Goal: Contribute content: Add original content to the website for others to see

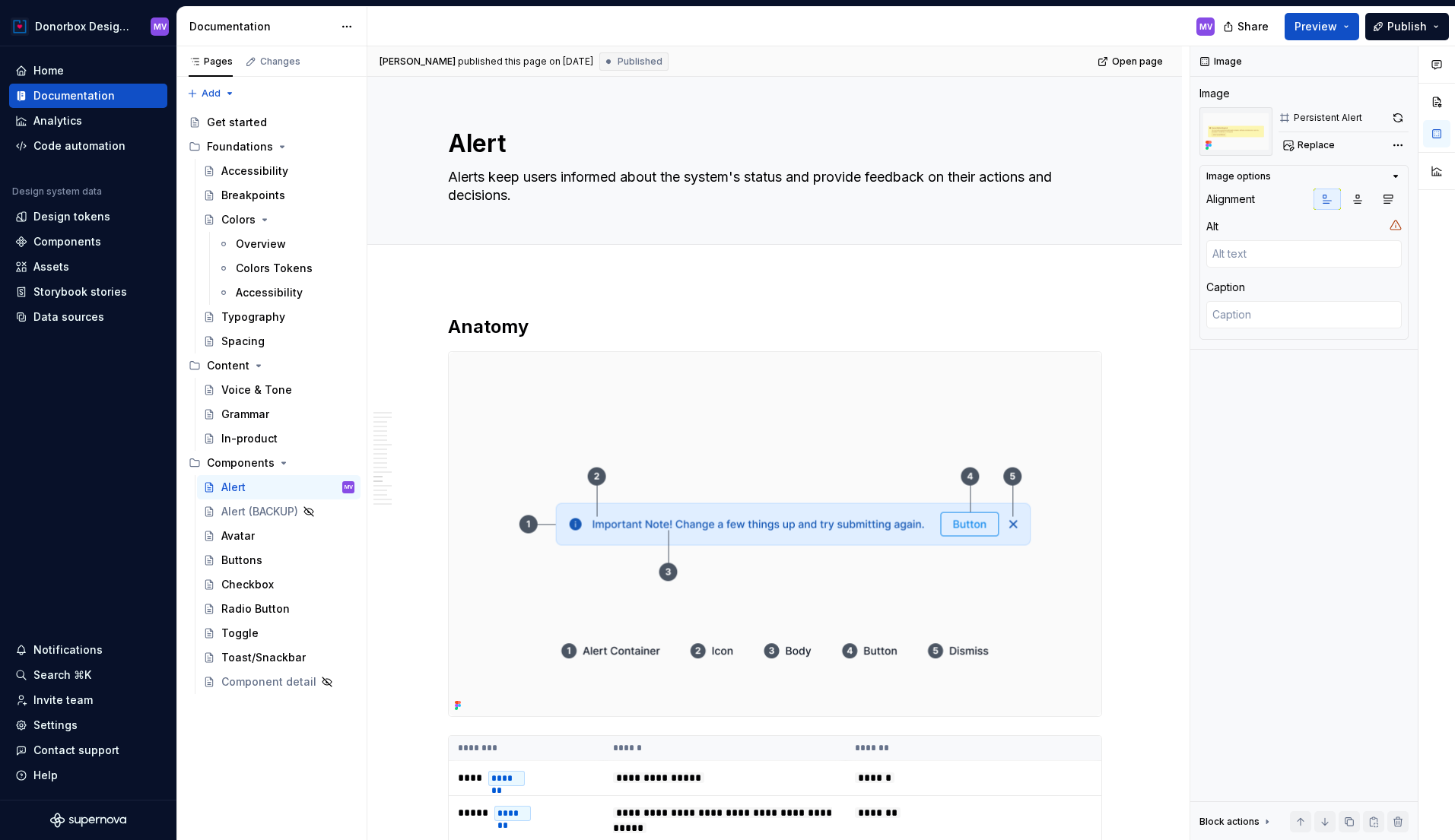
scroll to position [5245, 0]
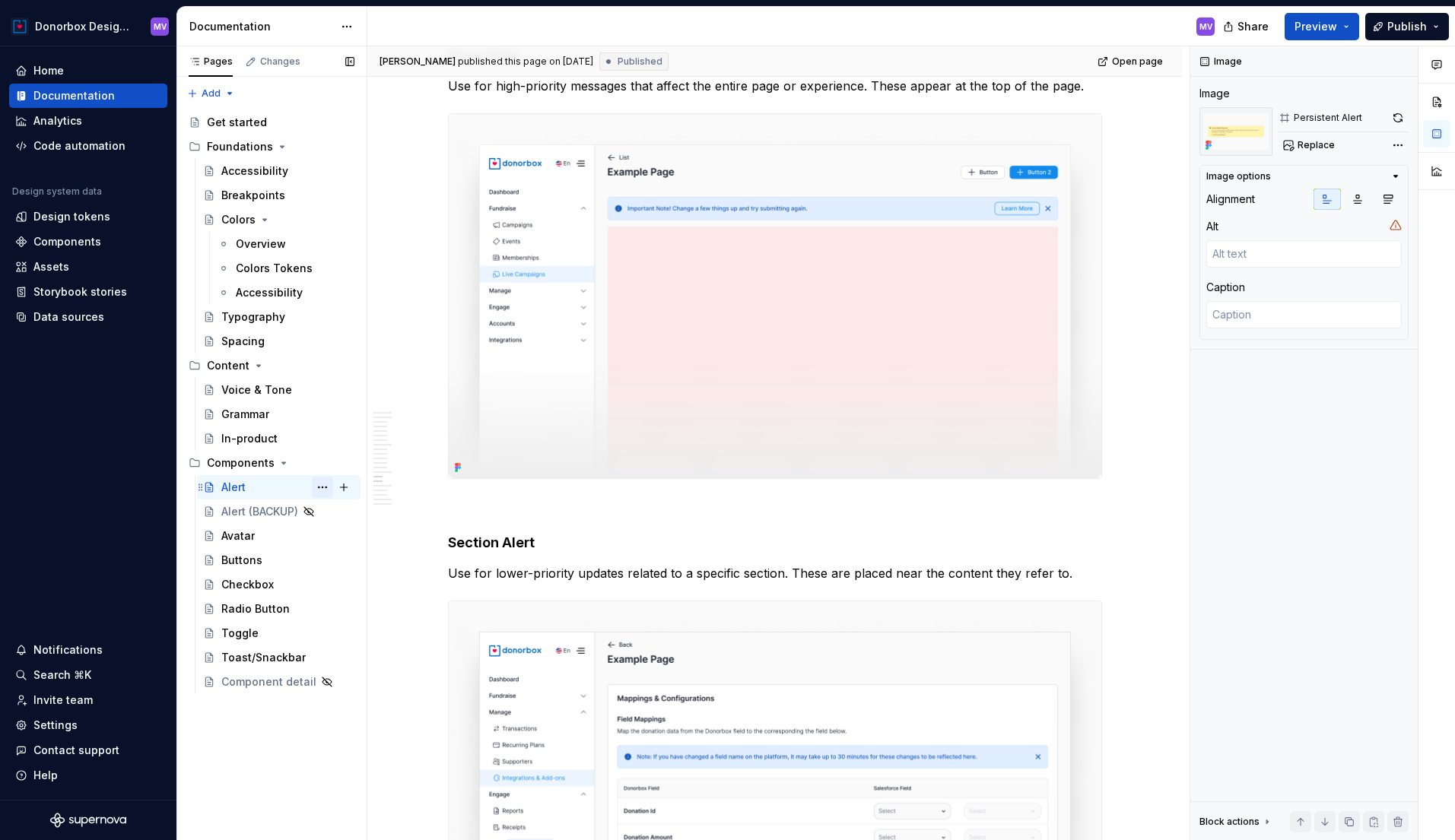
click at [317, 490] on button "Page tree" at bounding box center [322, 488] width 22 height 22
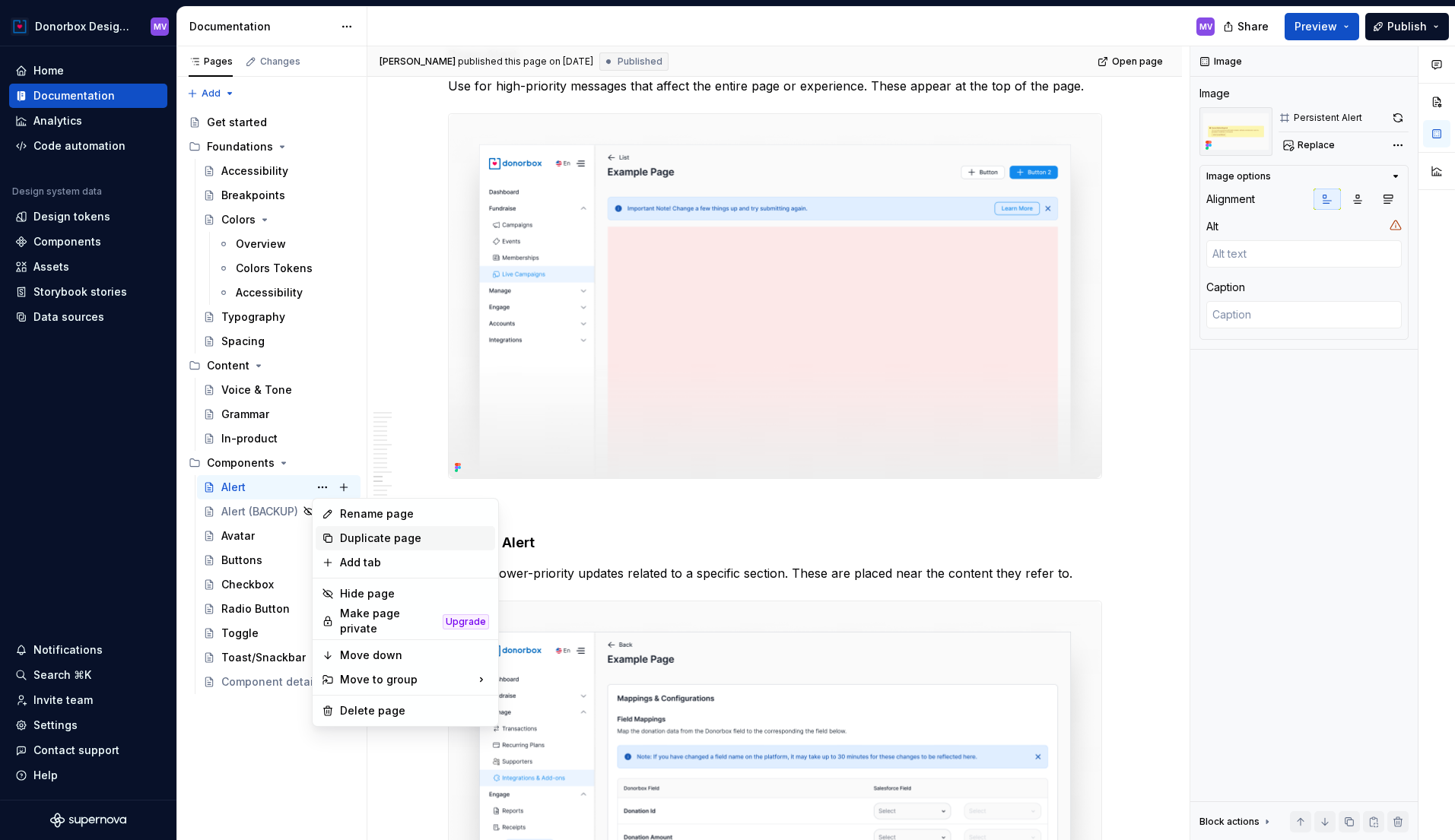
click at [353, 541] on div "Duplicate page" at bounding box center [414, 539] width 149 height 15
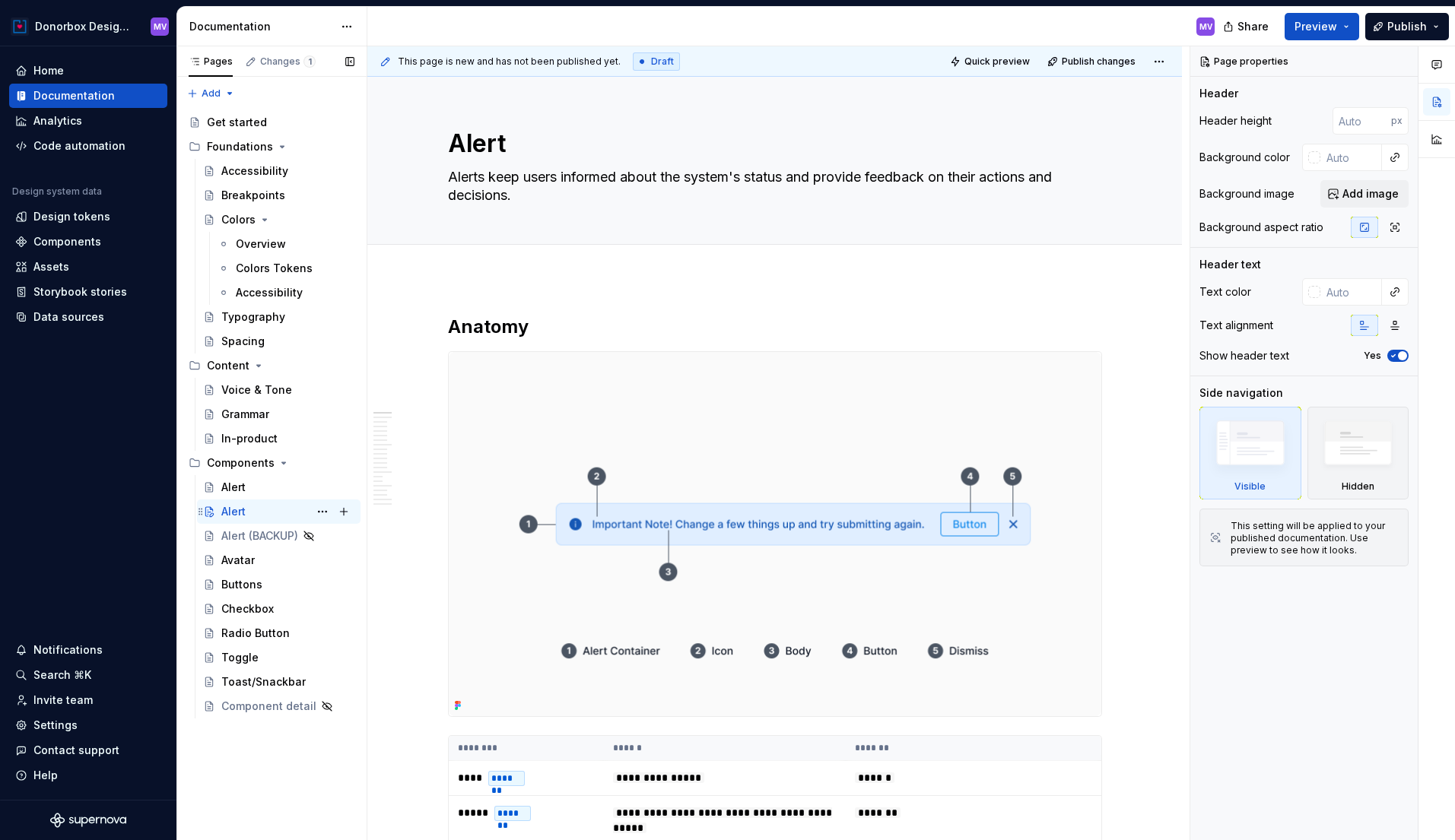
click at [233, 515] on div "Alert" at bounding box center [233, 512] width 24 height 15
click at [315, 516] on button "Page tree" at bounding box center [322, 512] width 22 height 22
type textarea "*"
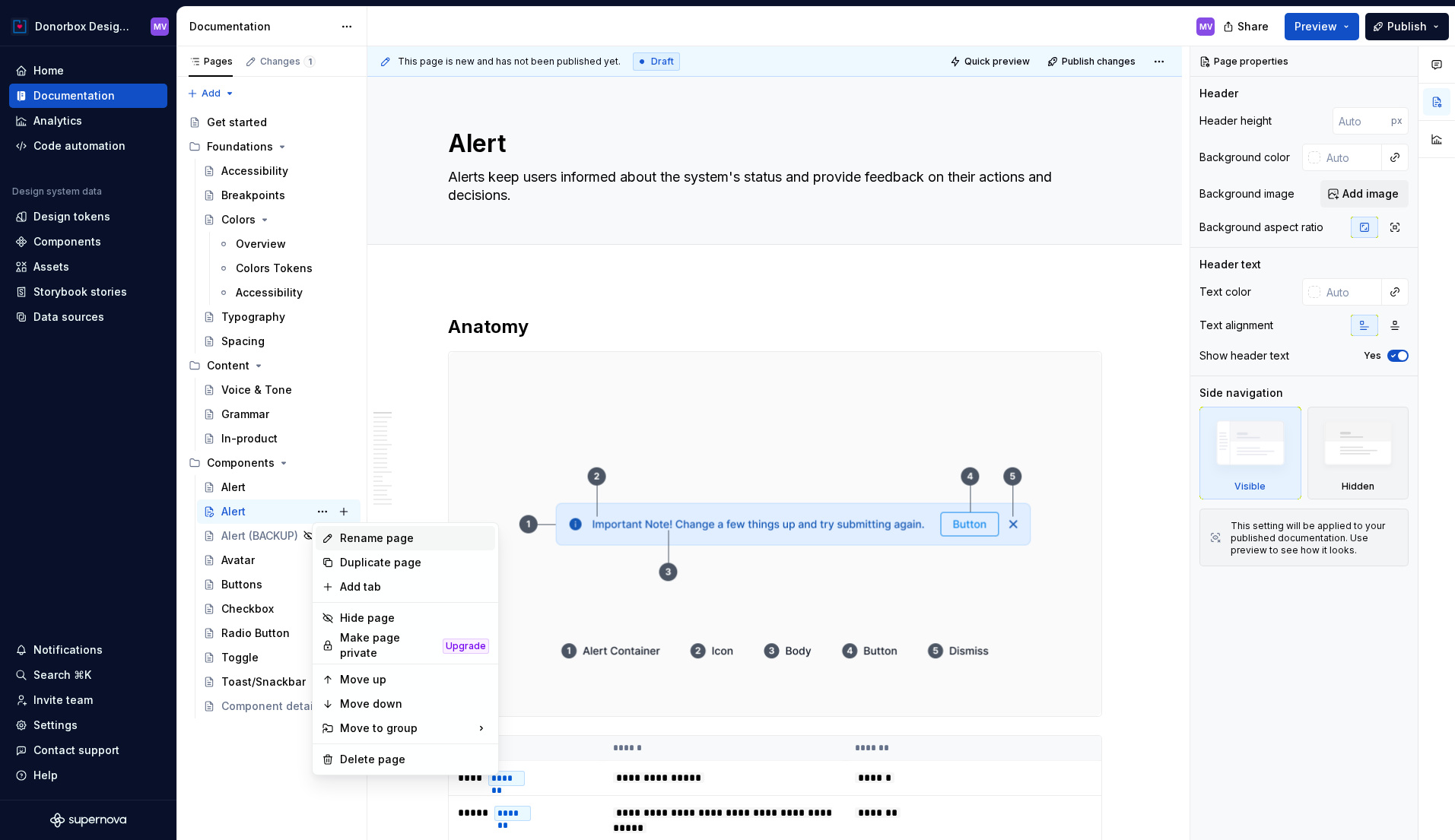
click at [336, 538] on div "Rename page" at bounding box center [405, 538] width 179 height 24
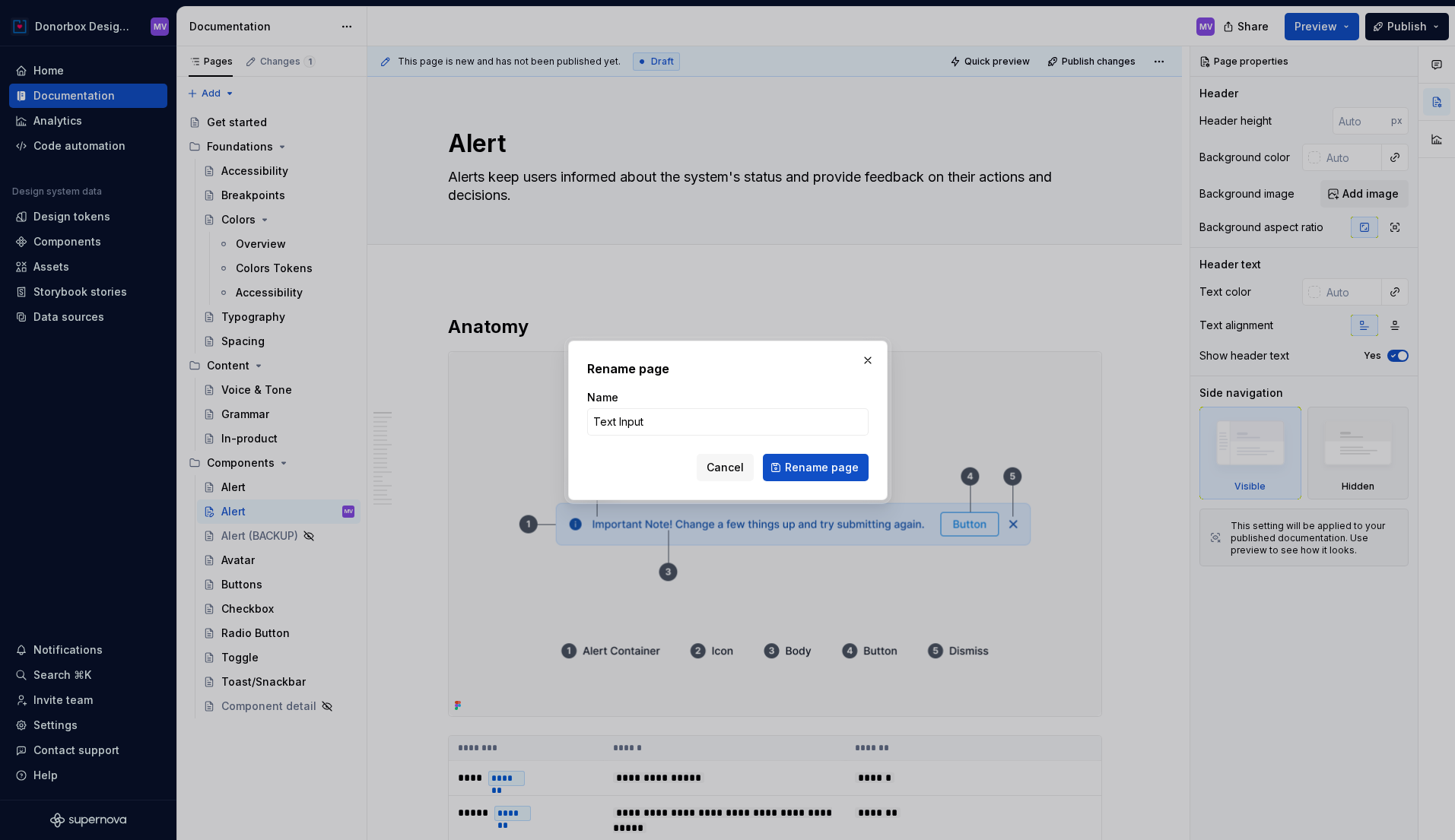
type input "Text Input"
click at [804, 464] on span "Rename page" at bounding box center [822, 468] width 73 height 15
type textarea "*"
type textarea "Text Input"
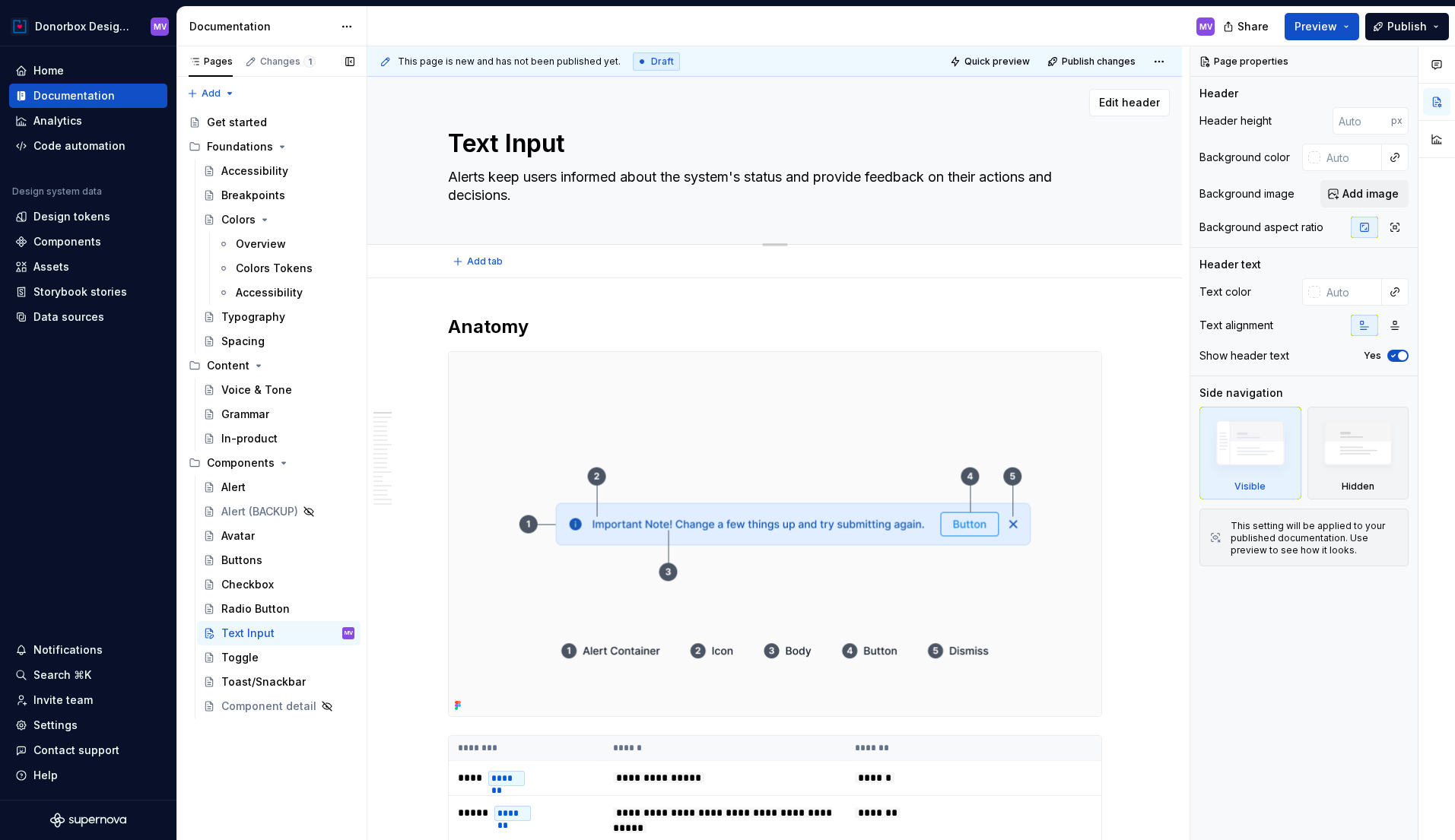
click at [550, 200] on textarea "Alerts keep users informed about the system's status and provide feedback on th…" at bounding box center [772, 186] width 654 height 43
paste textarea "Form field for entering and editing single-line text in a form where users can …"
type textarea "*"
type textarea "Form field for entering and editing single-line text in a form where users can …"
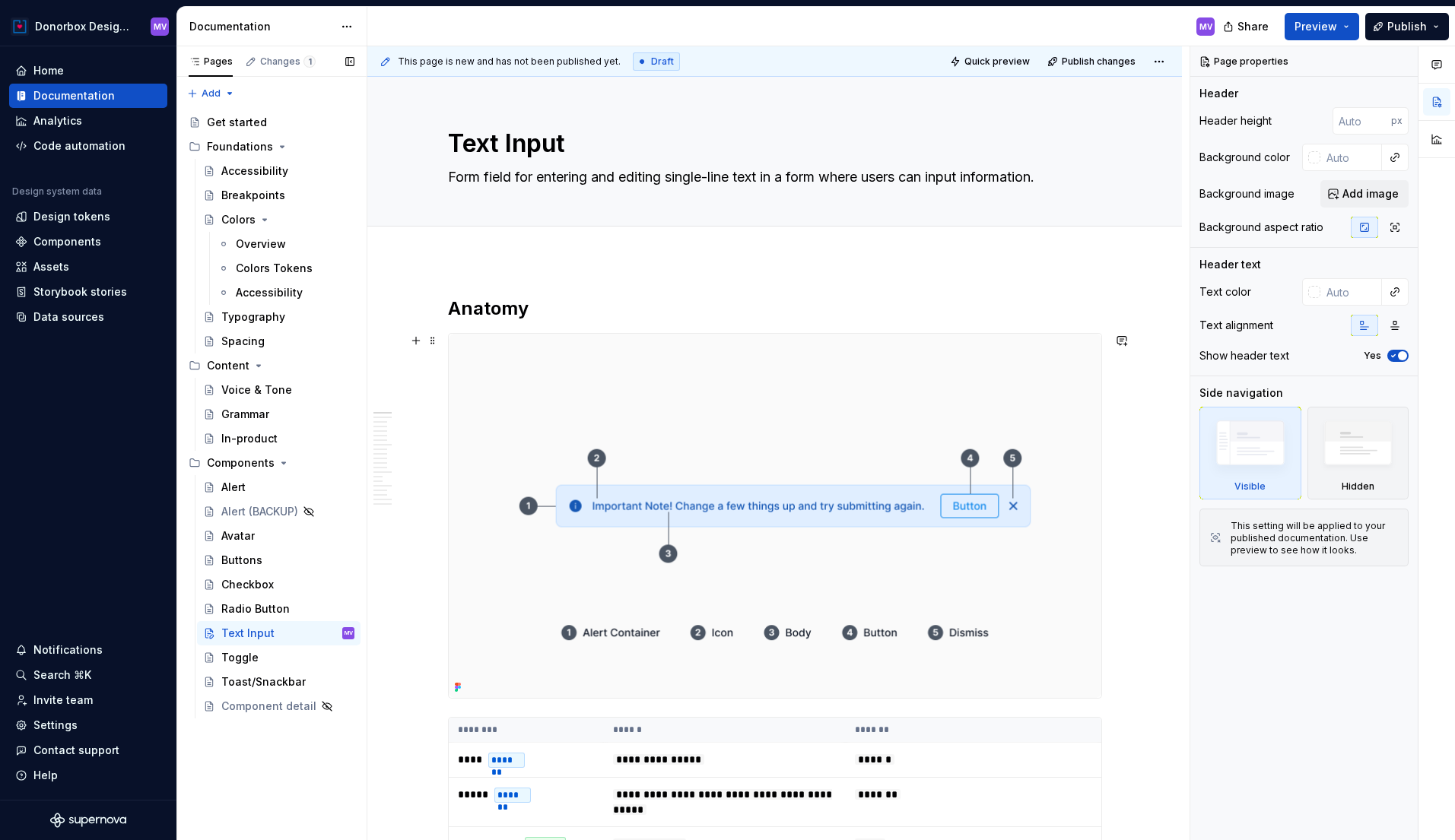
type textarea "*"
type textarea "Form field for entering and editing single-line text in a form where users can …"
click at [715, 396] on img at bounding box center [775, 515] width 653 height 364
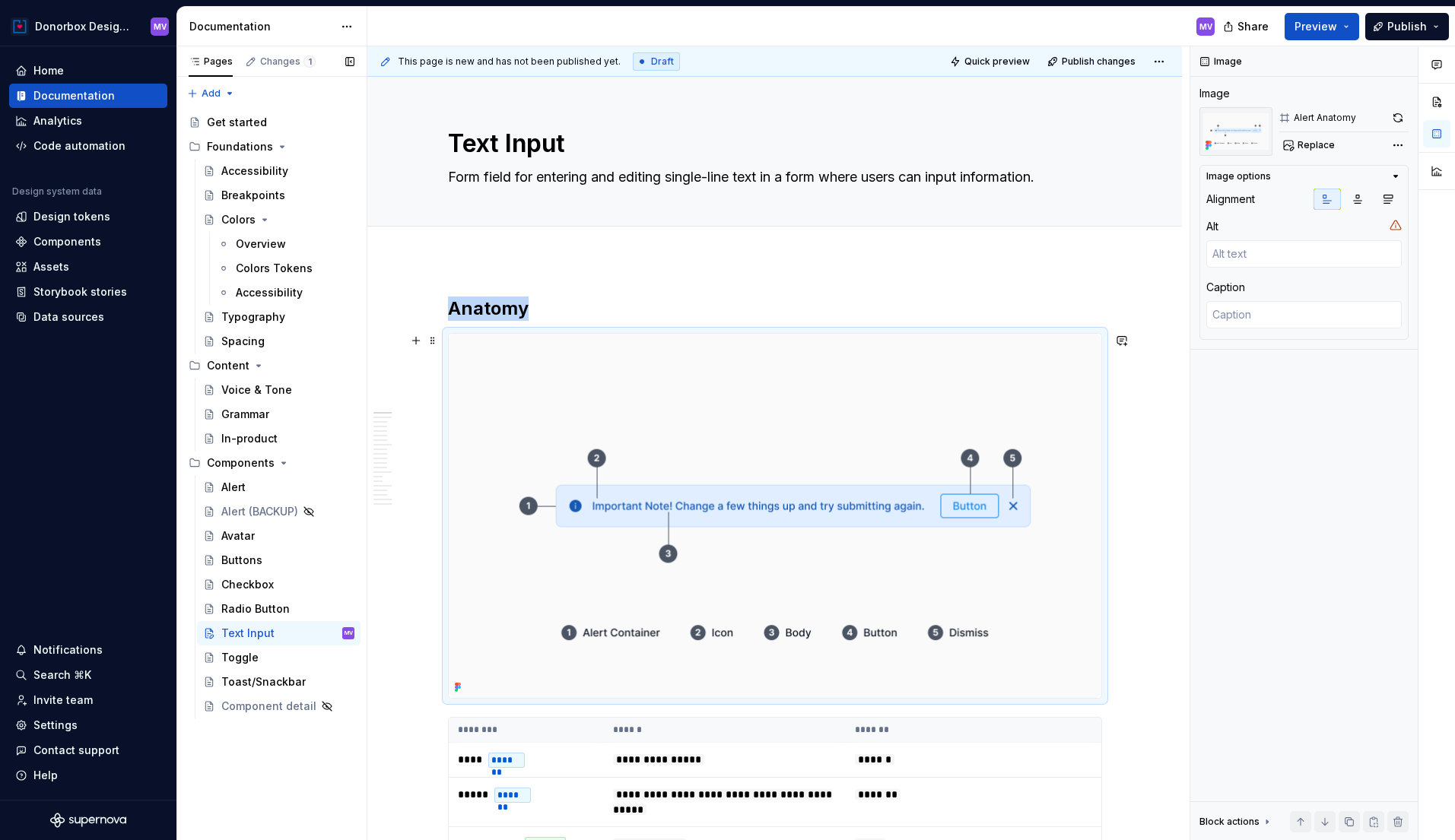
click at [688, 395] on img at bounding box center [775, 515] width 653 height 364
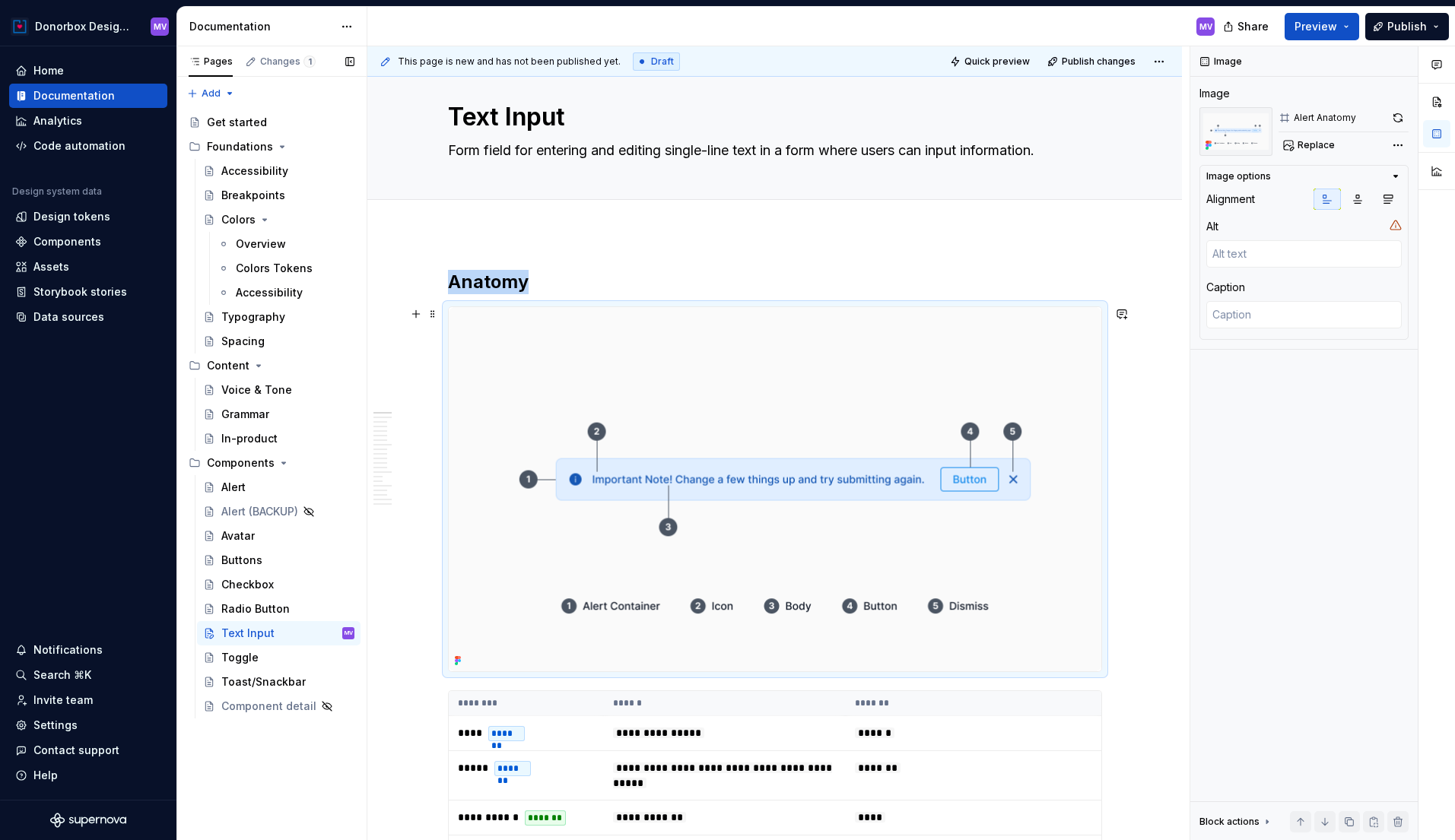
scroll to position [26, 0]
click at [659, 382] on img at bounding box center [775, 490] width 653 height 364
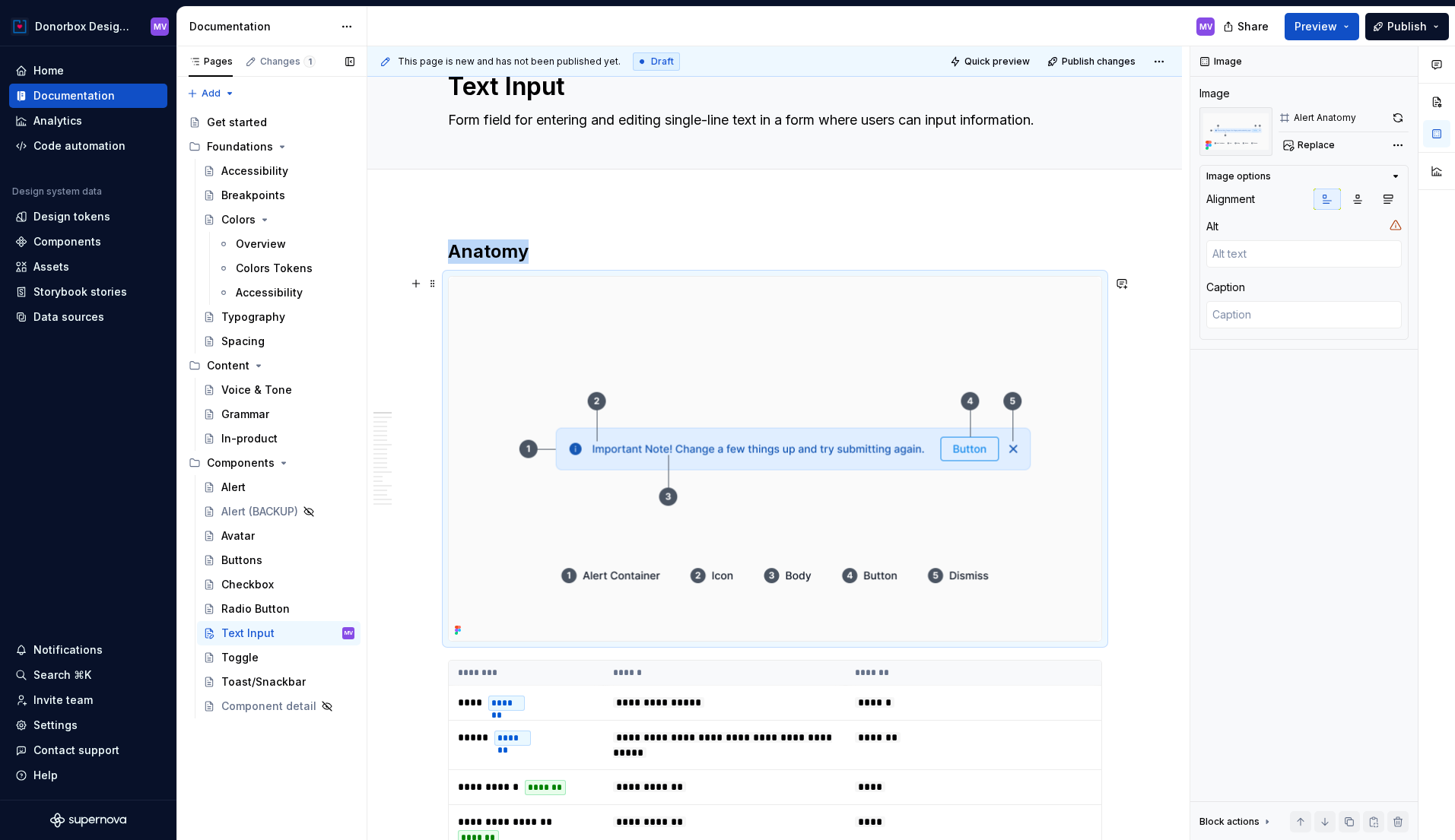
scroll to position [56, 0]
click at [1327, 148] on span "Replace" at bounding box center [1317, 145] width 37 height 12
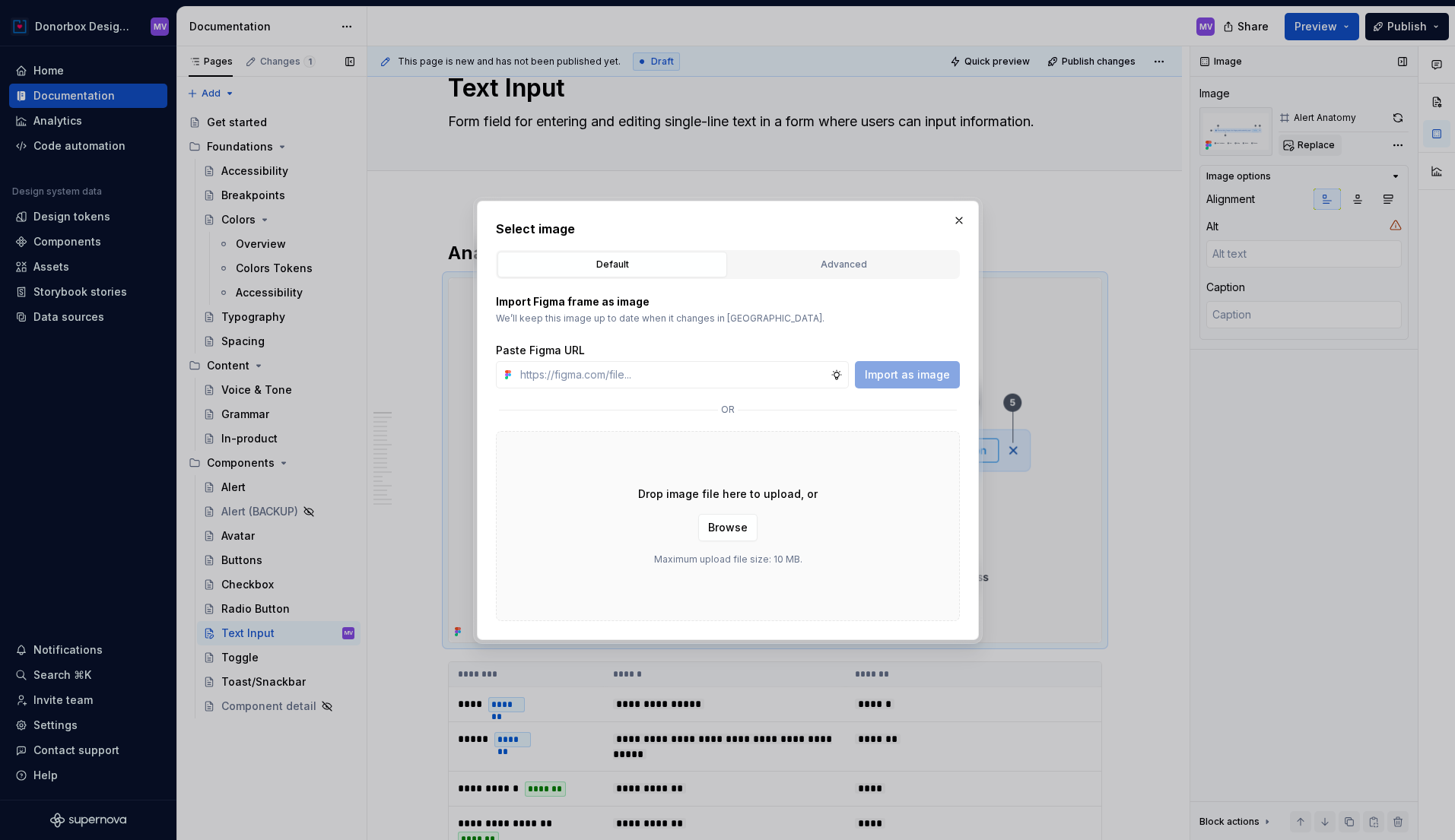
type textarea "*"
type input "[URL][DOMAIN_NAME]"
click at [891, 383] on button "Import as image" at bounding box center [908, 374] width 105 height 27
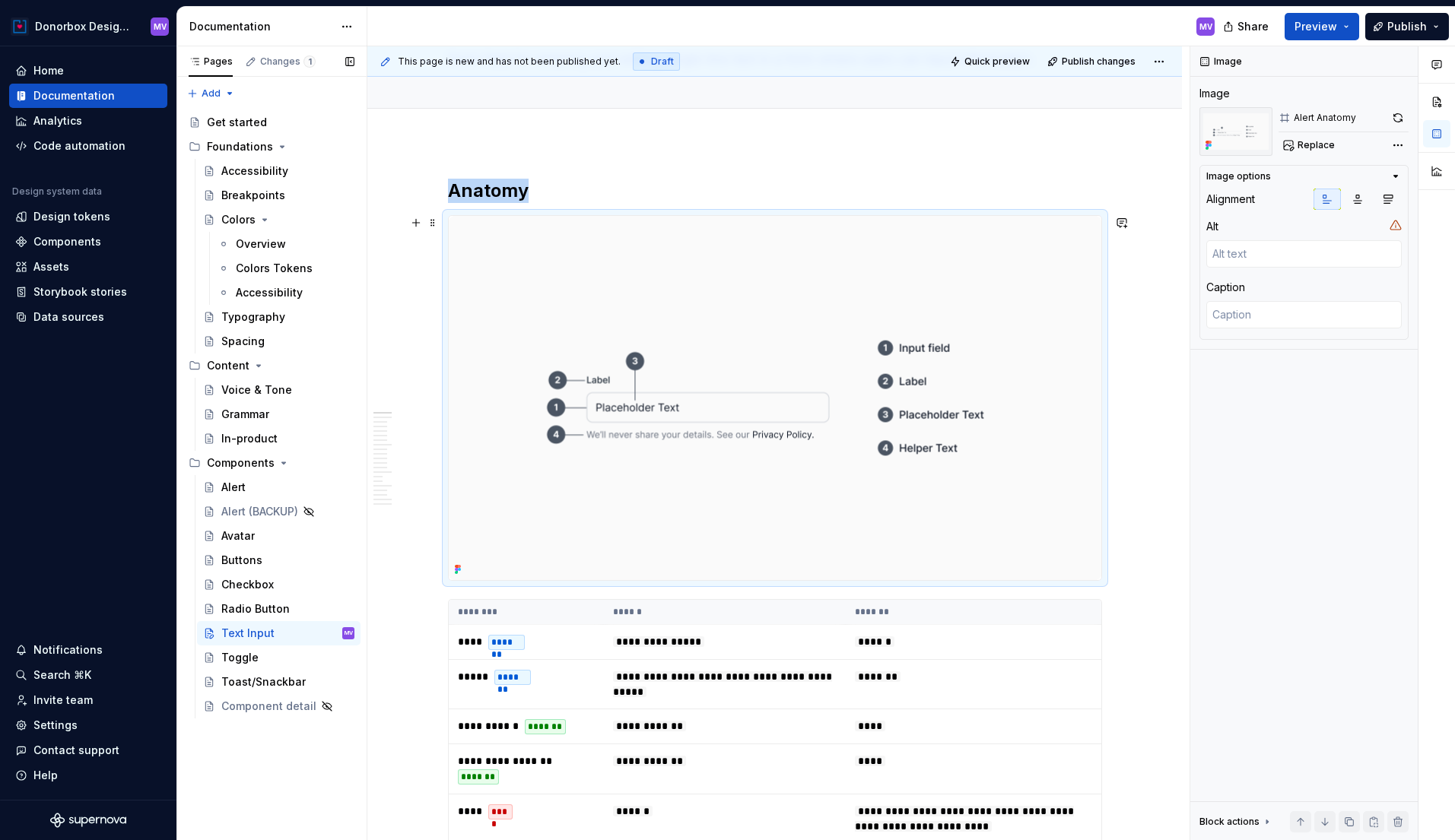
scroll to position [113, 0]
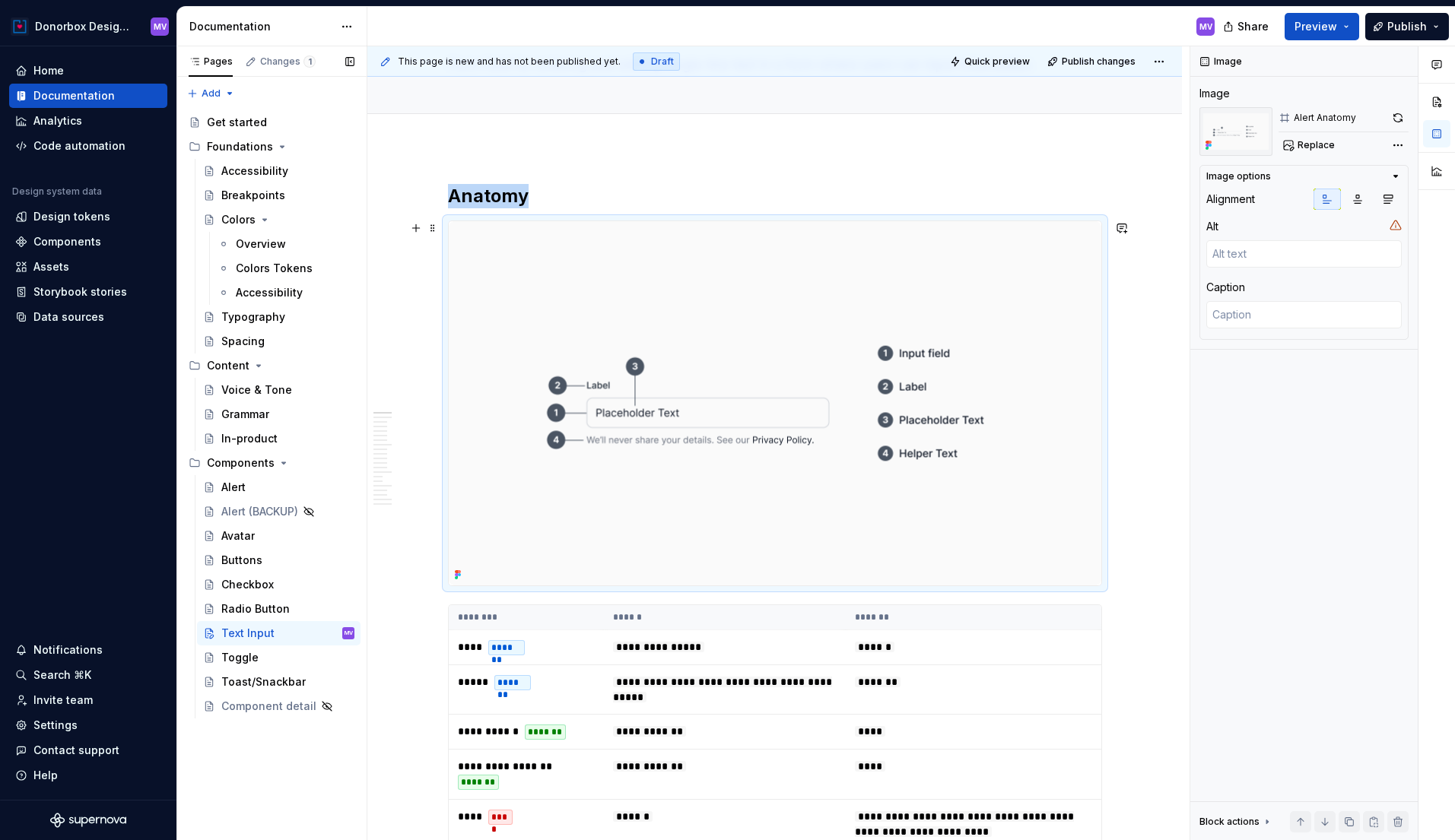
type textarea "*"
click at [780, 291] on img at bounding box center [775, 403] width 653 height 364
click at [731, 294] on img at bounding box center [775, 403] width 653 height 364
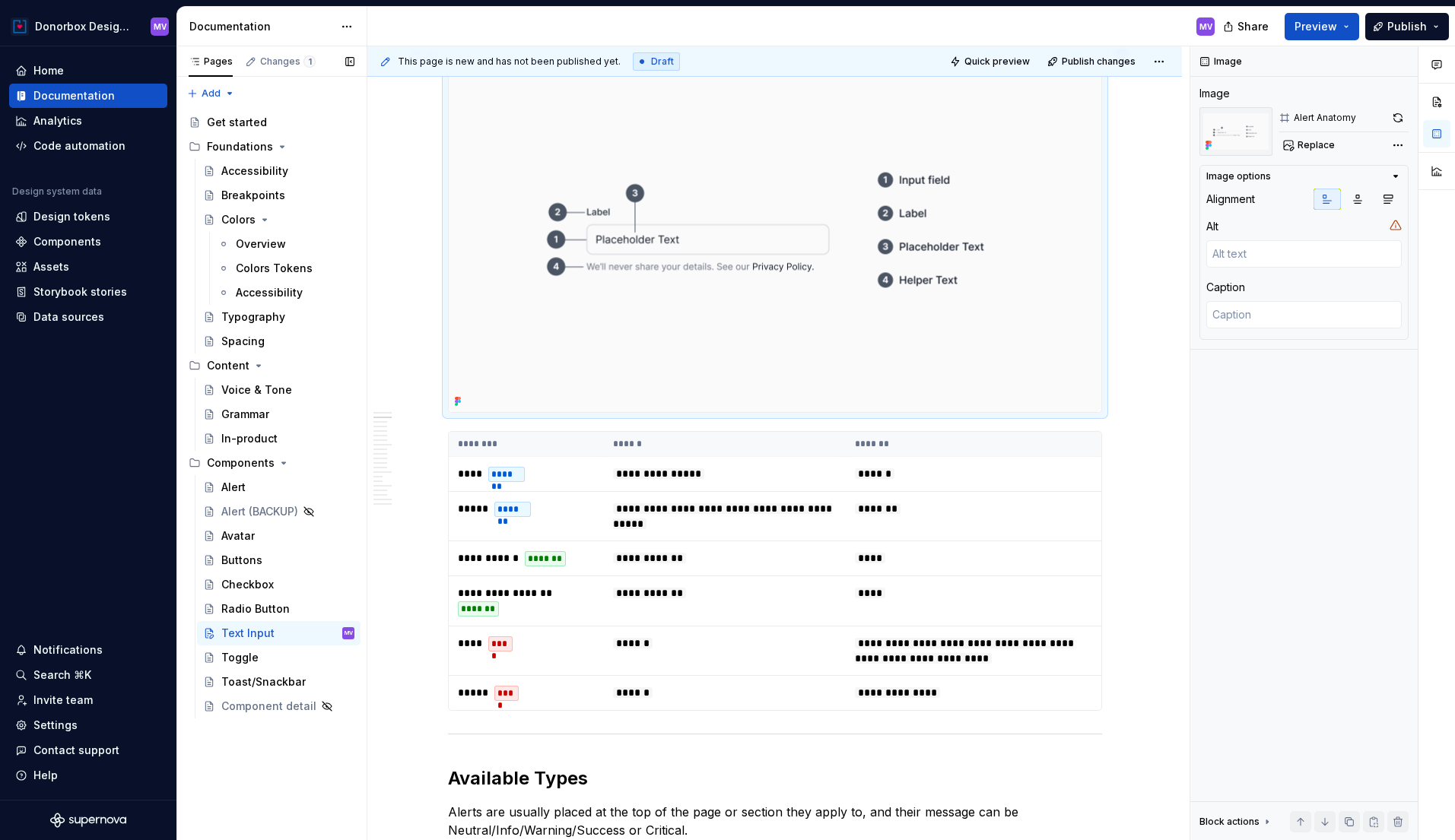
scroll to position [301, 0]
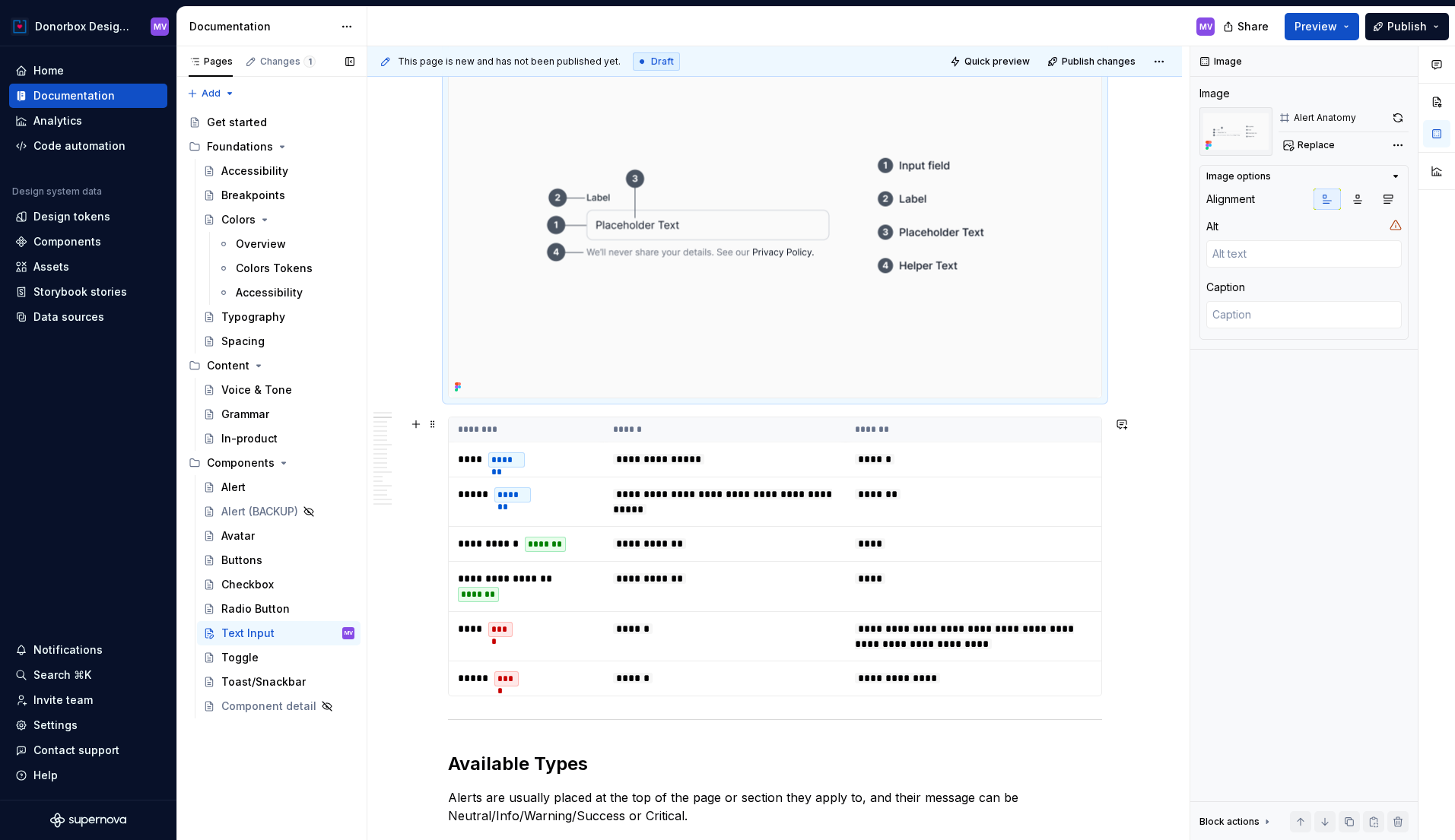
click at [774, 434] on th "******" at bounding box center [724, 430] width 242 height 25
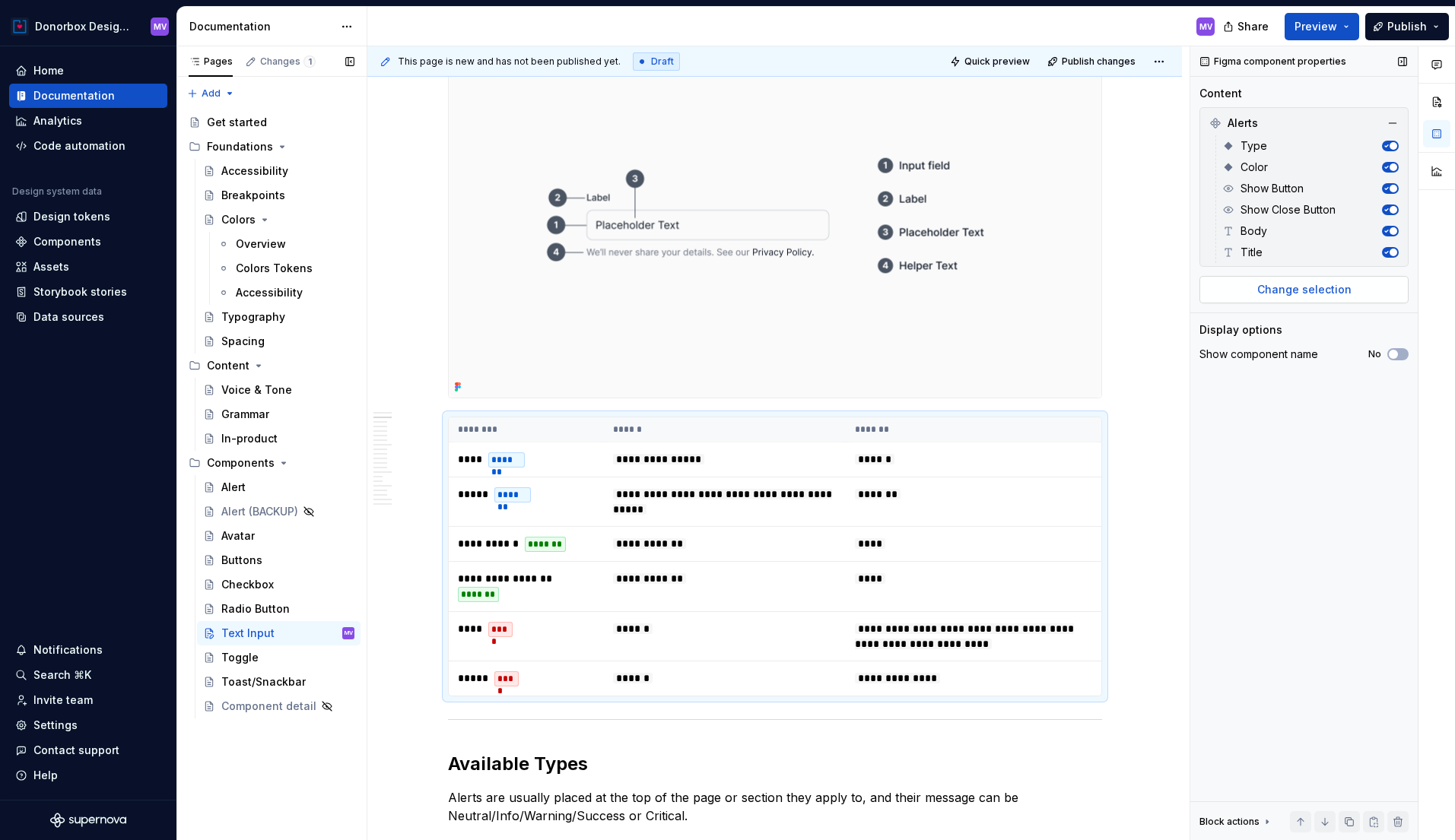
click at [1320, 294] on span "Change selection" at bounding box center [1305, 290] width 94 height 15
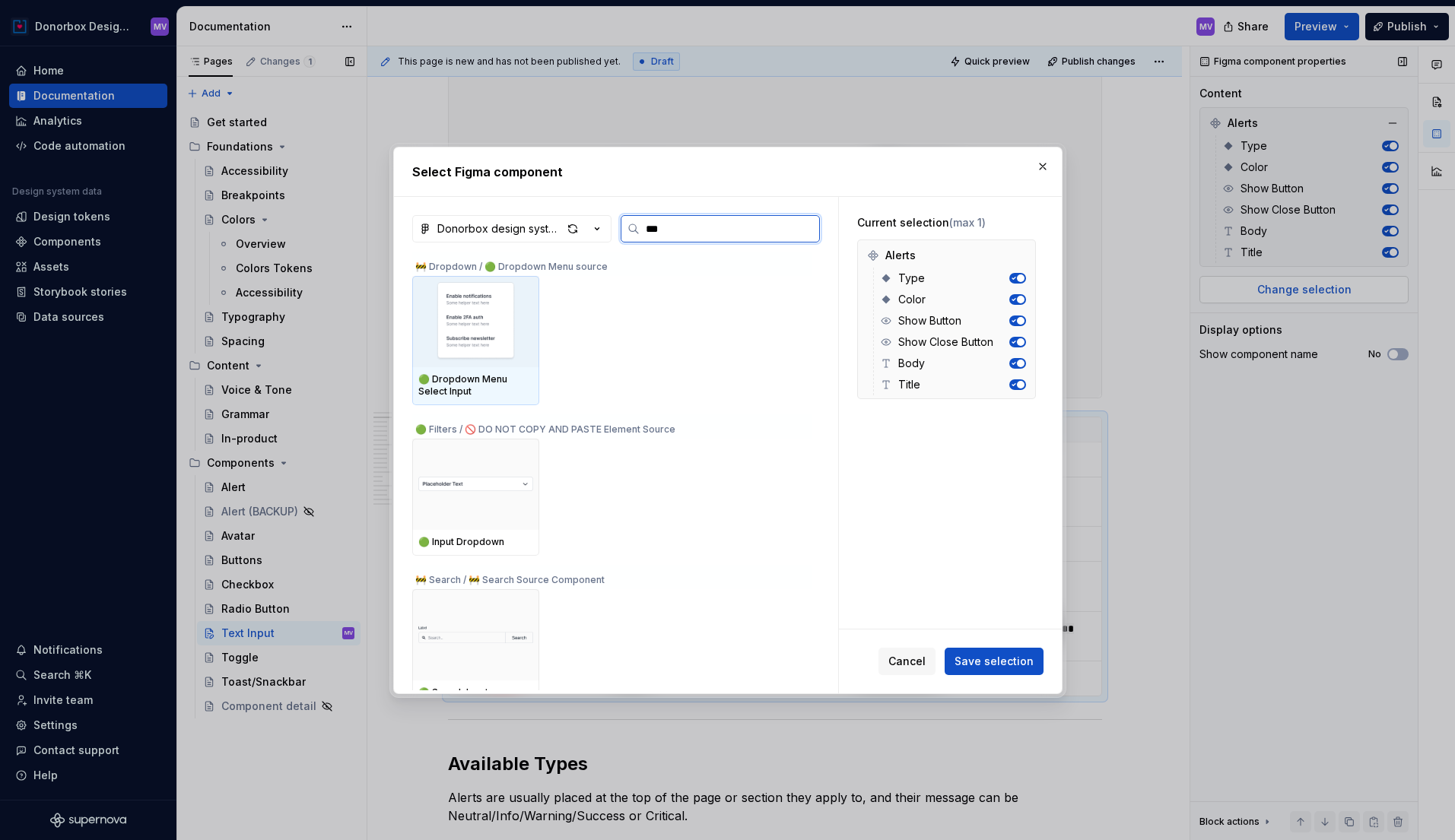
type input "****"
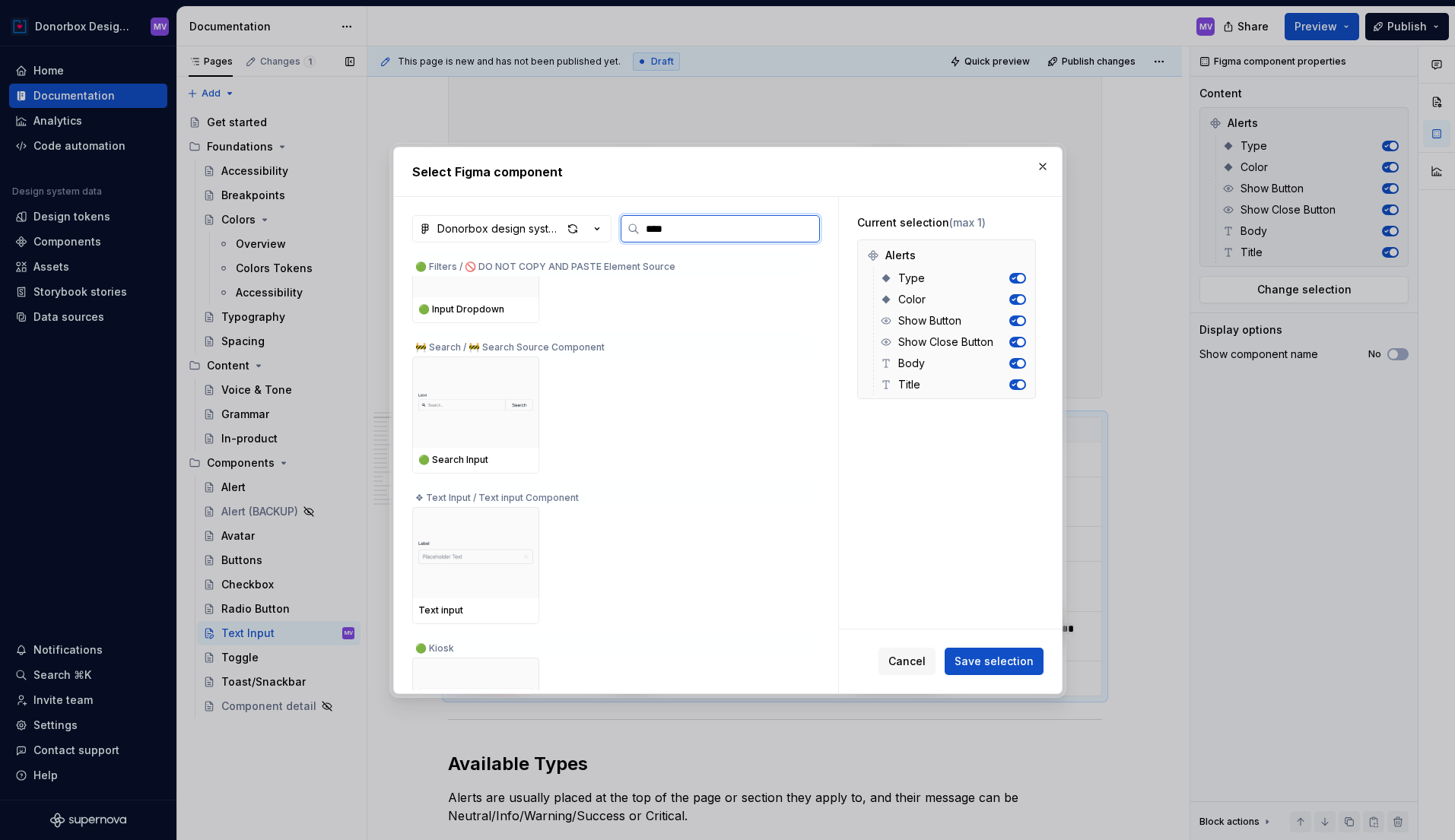
scroll to position [299, 0]
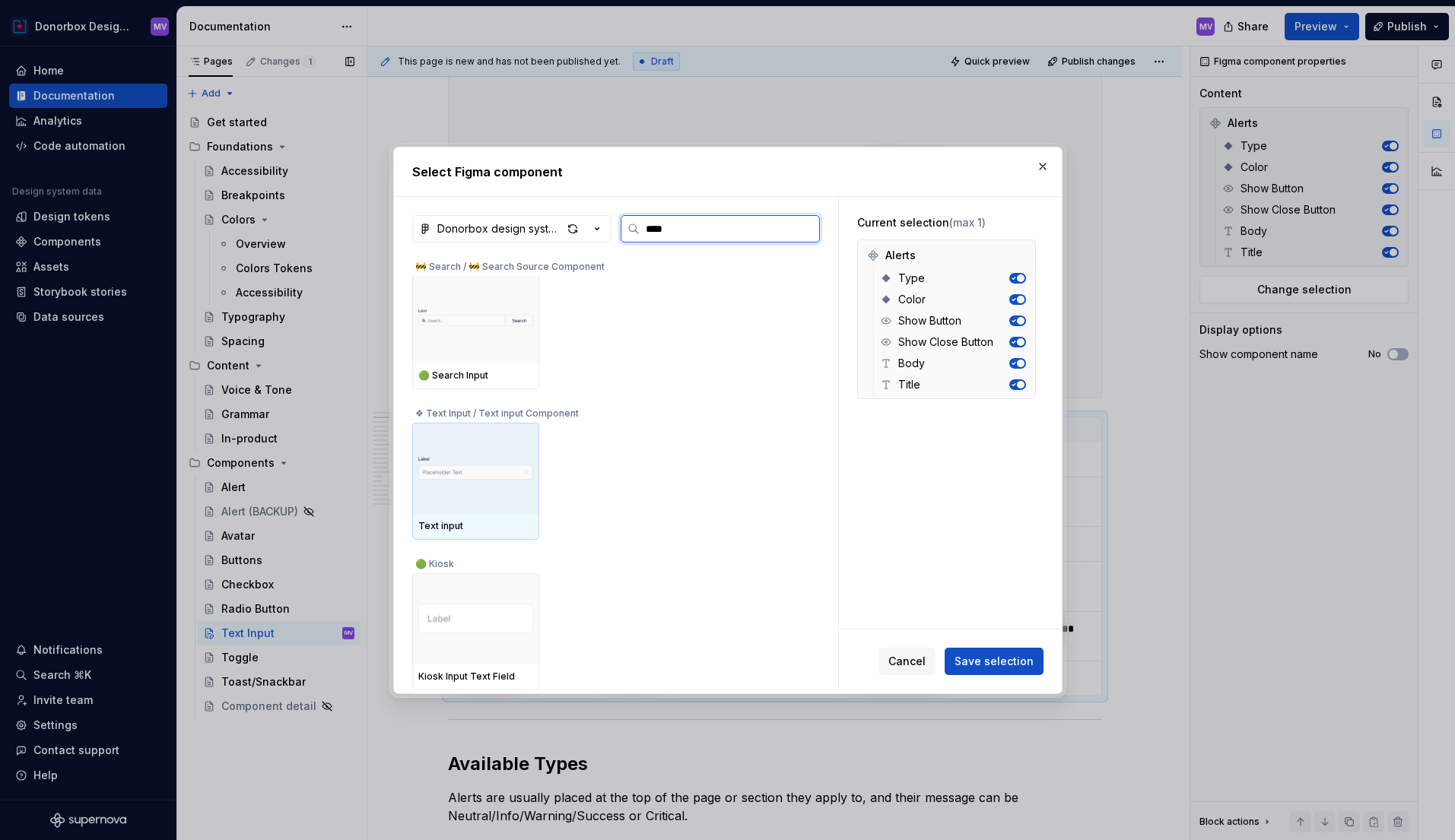
click at [489, 453] on img at bounding box center [475, 468] width 115 height 49
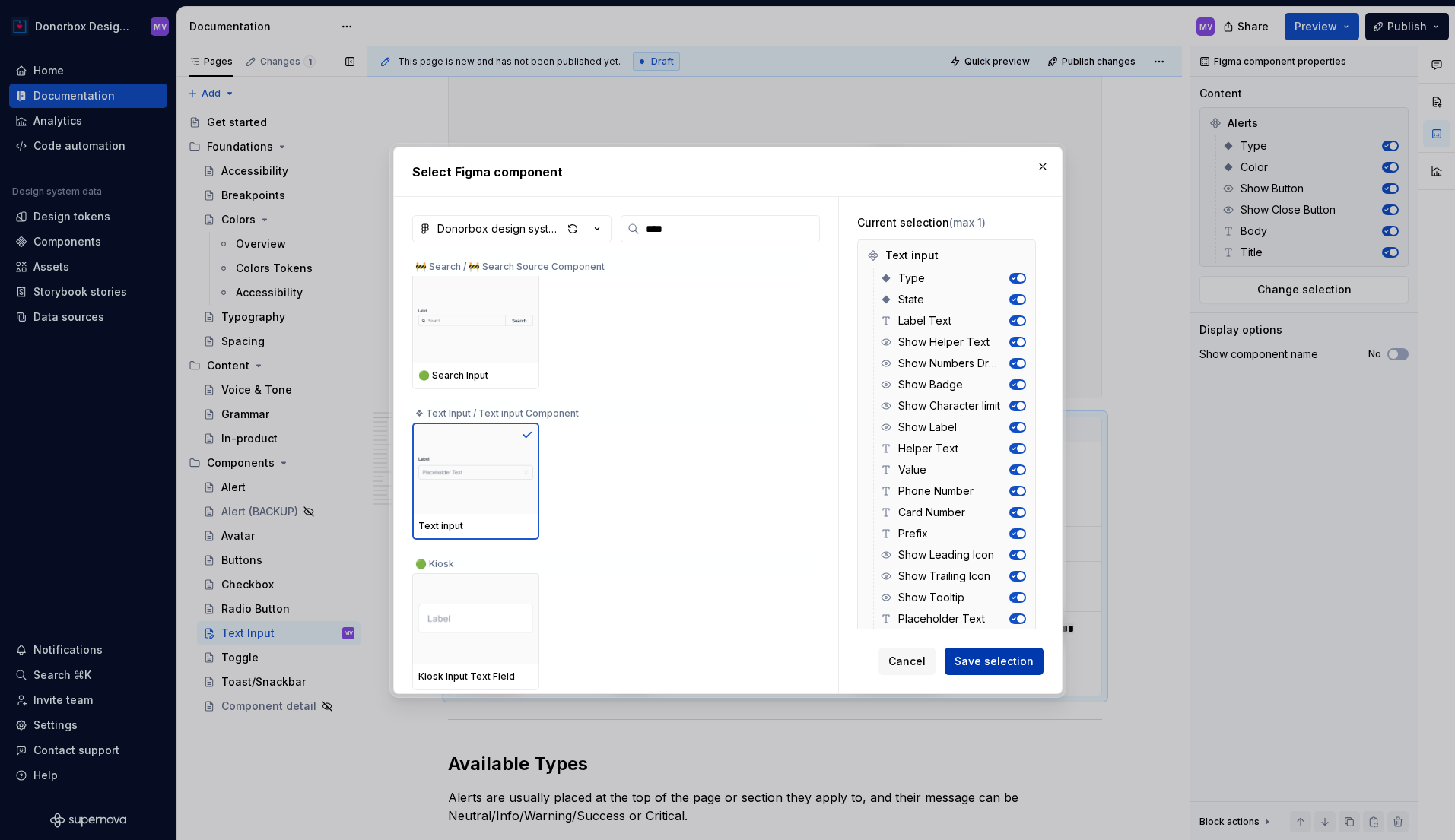
click at [997, 664] on span "Save selection" at bounding box center [994, 661] width 79 height 15
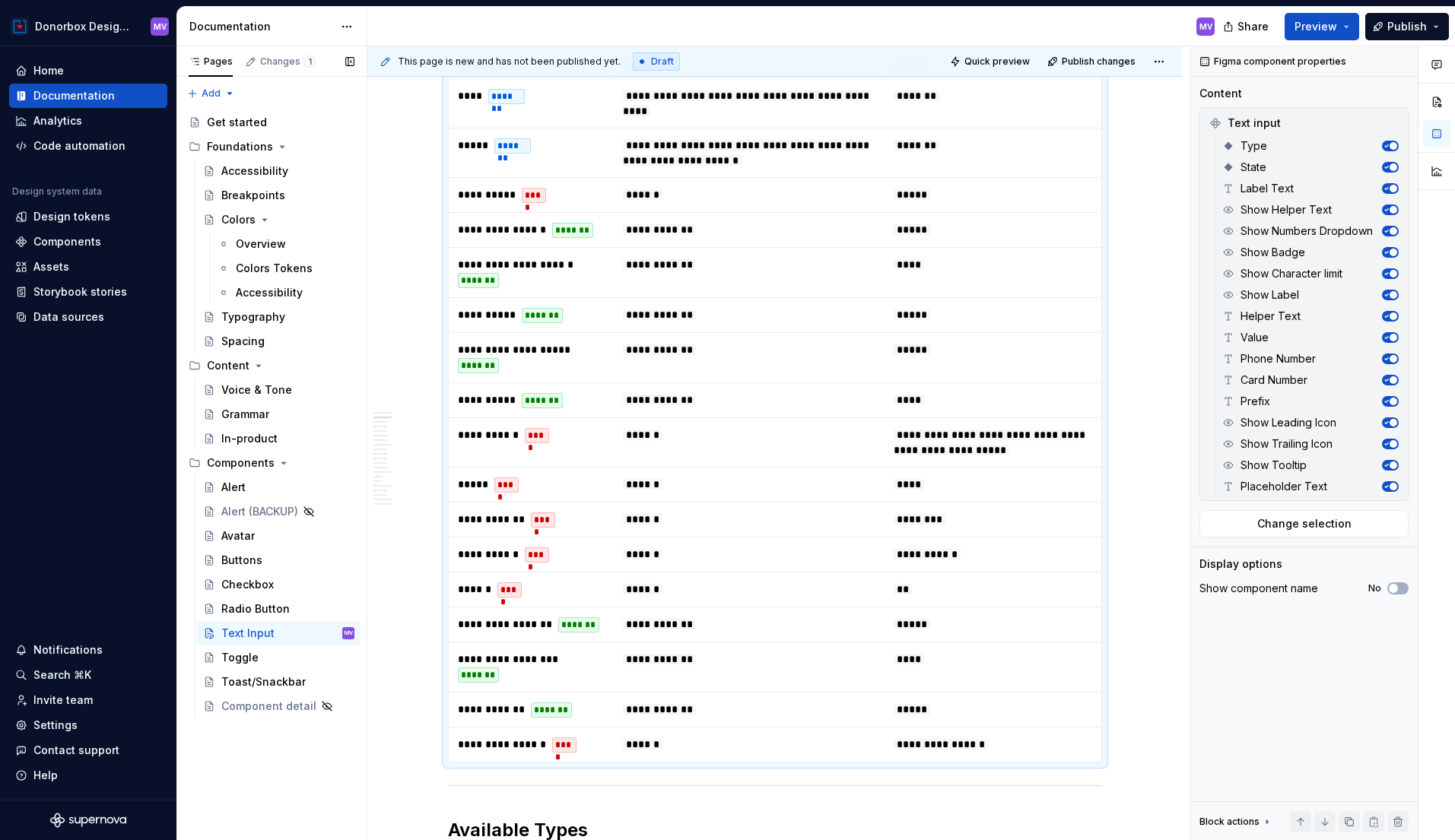
scroll to position [656, 0]
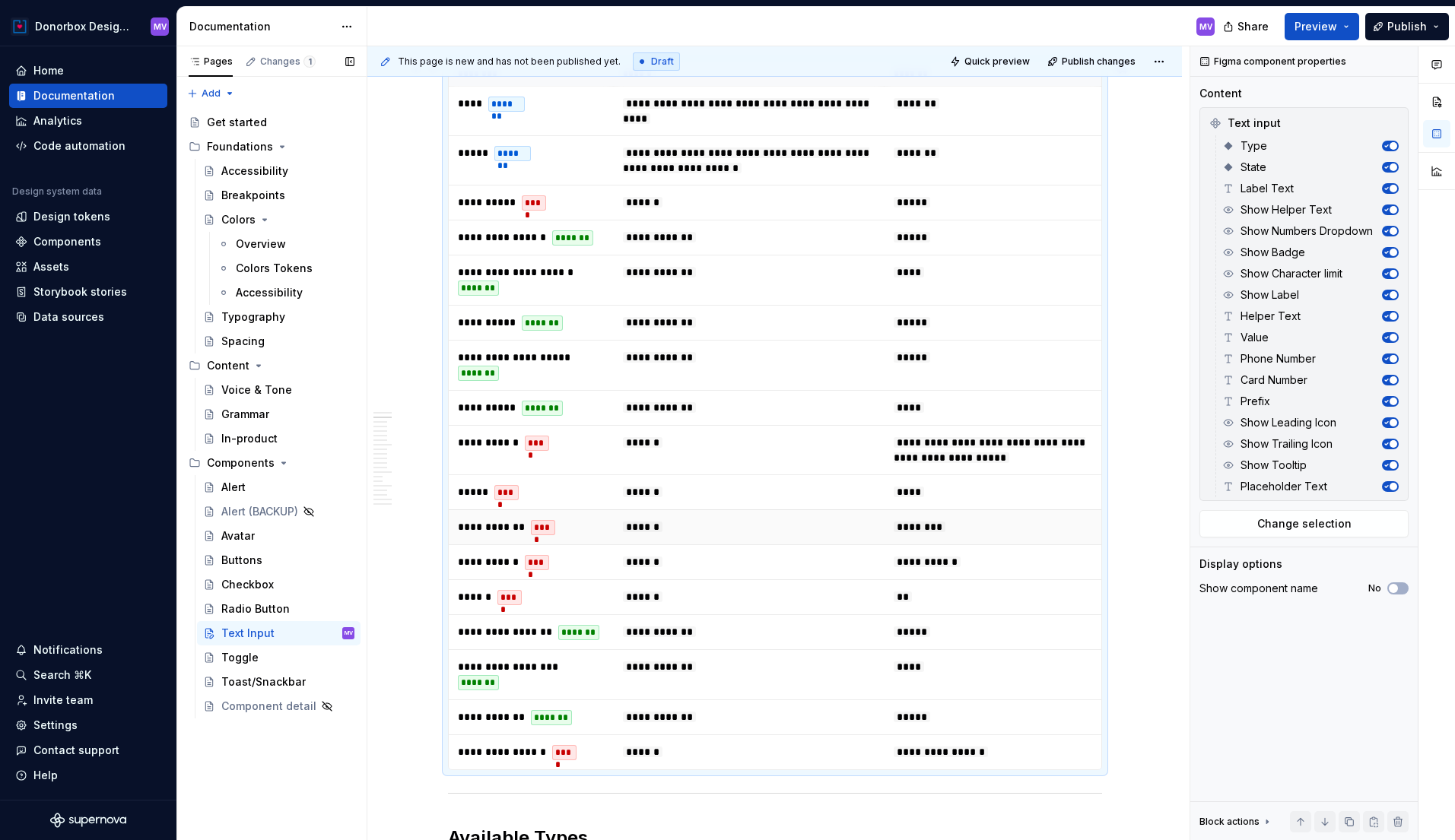
click at [1037, 545] on td "********" at bounding box center [992, 526] width 216 height 35
click at [1044, 507] on td "****" at bounding box center [992, 491] width 216 height 35
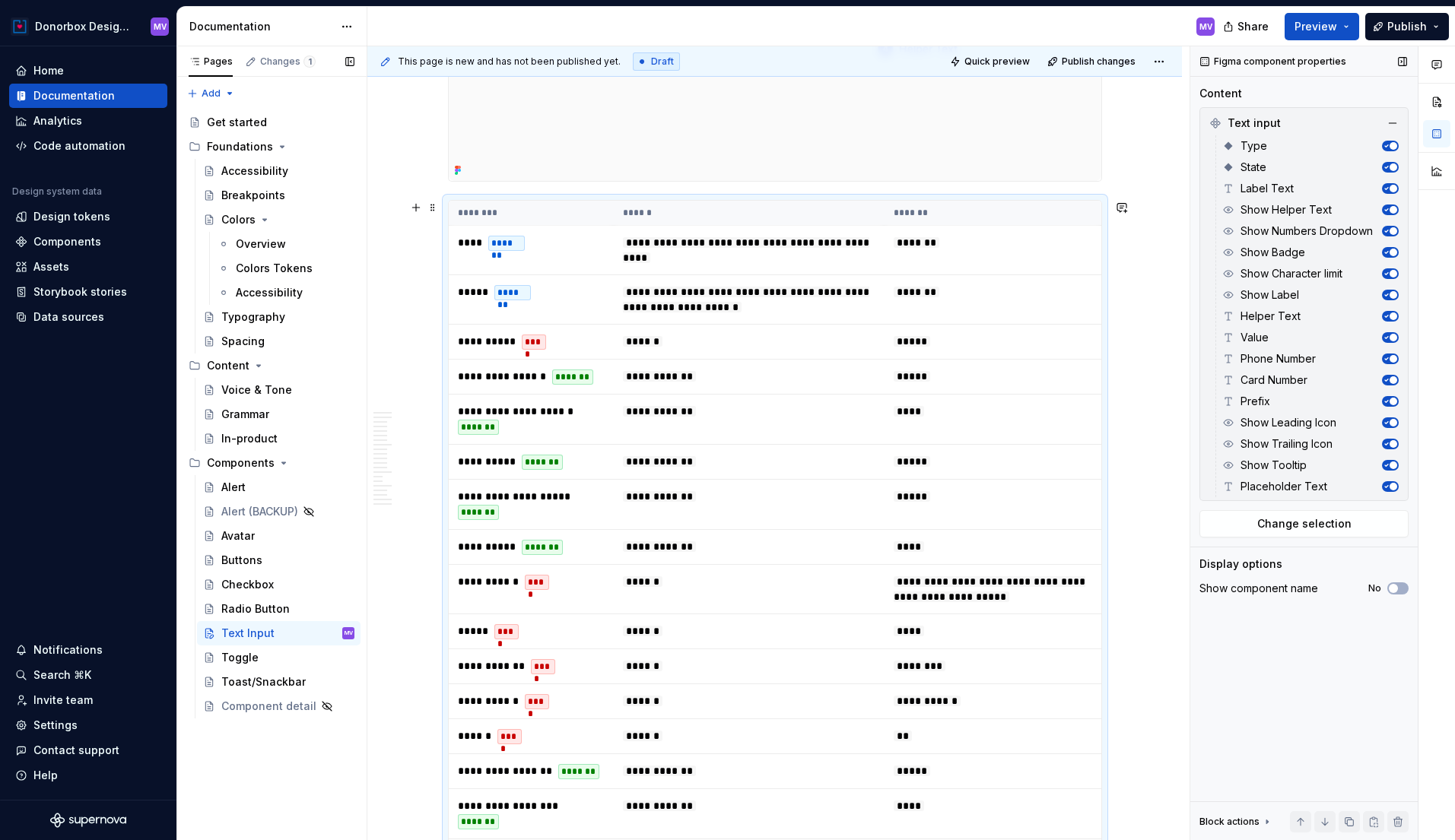
scroll to position [524, 0]
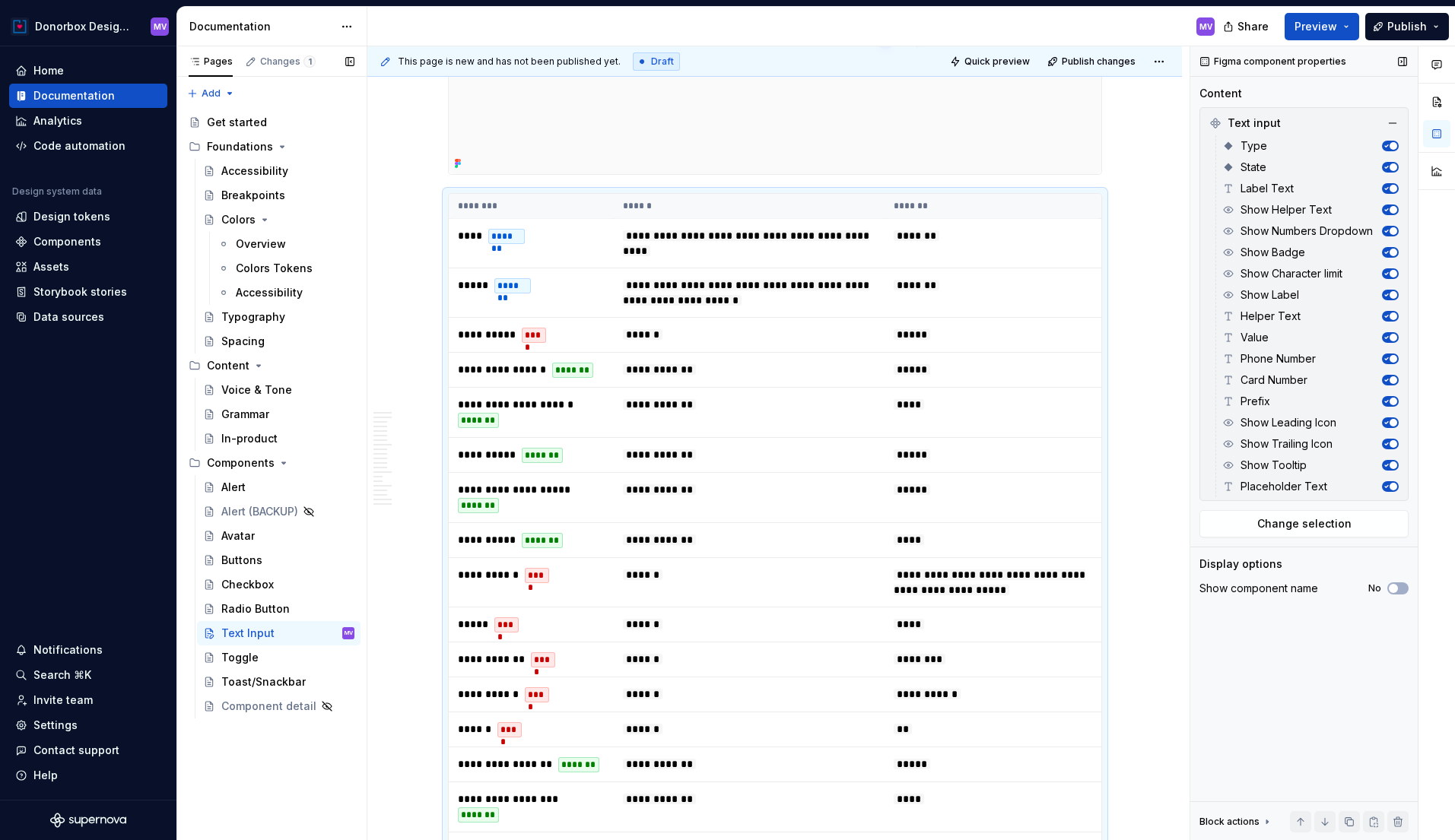
click at [1390, 336] on span "button" at bounding box center [1394, 338] width 8 height 8
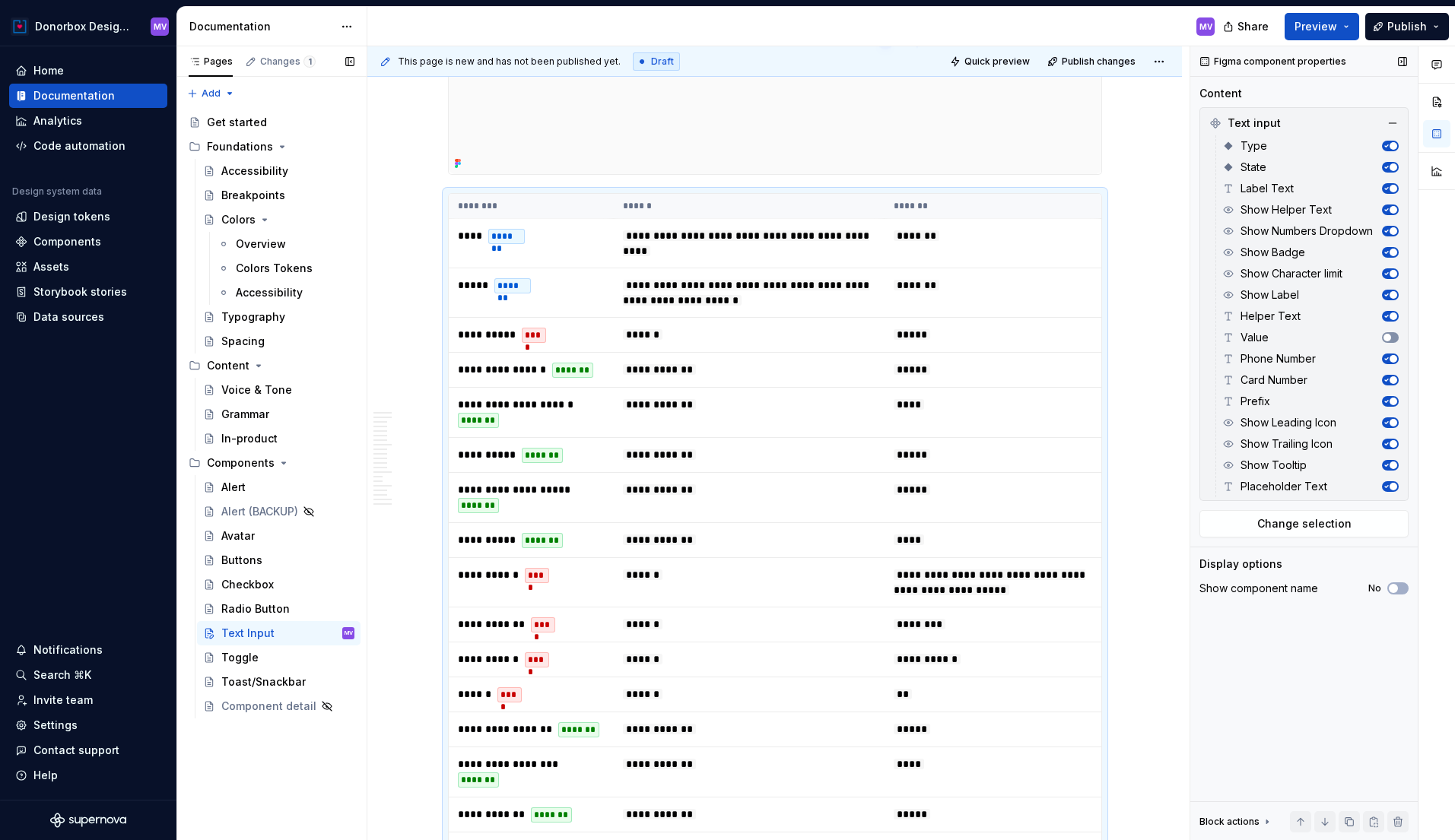
click at [1390, 336] on span "button" at bounding box center [1388, 338] width 8 height 8
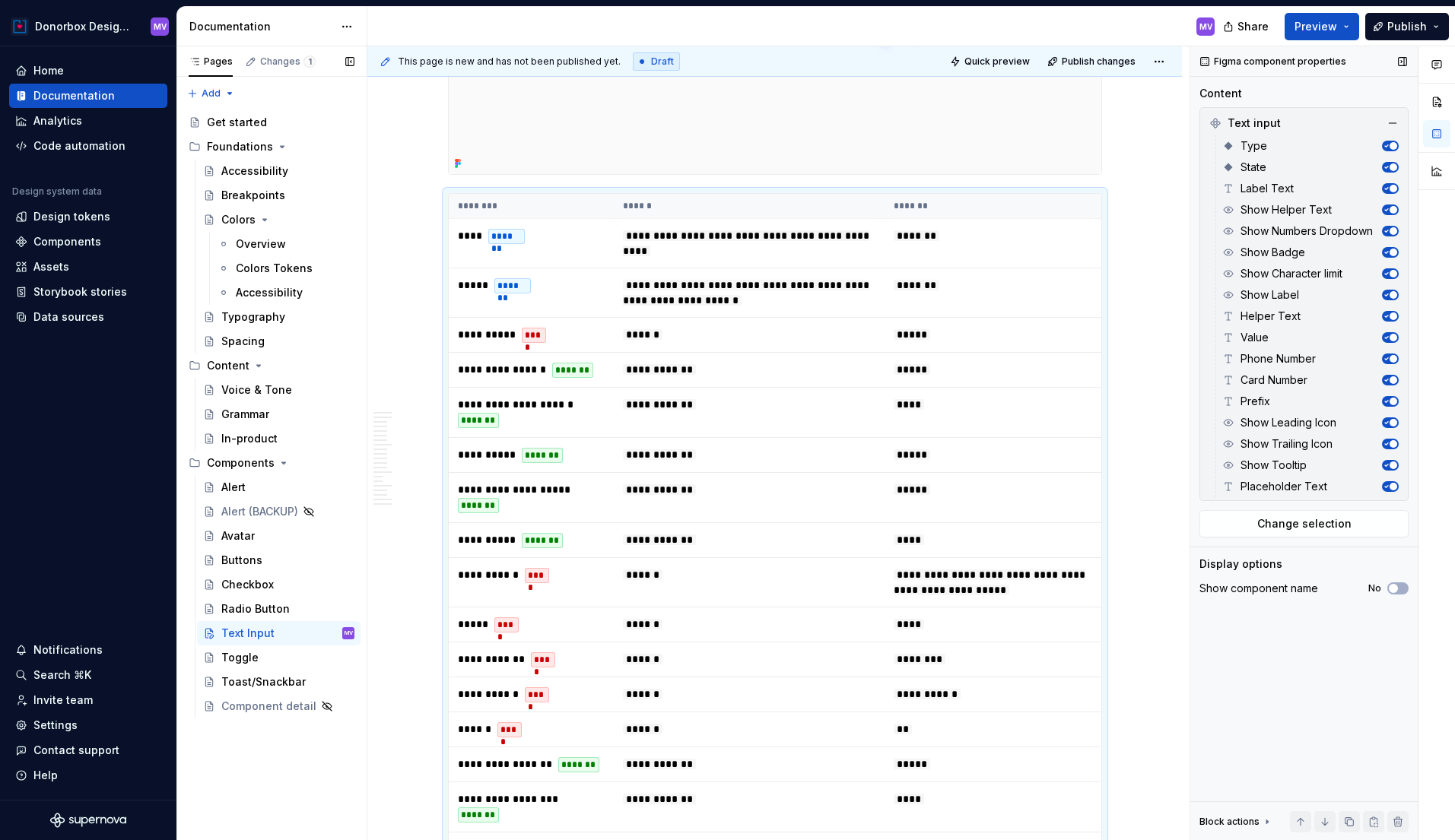
click at [1386, 336] on icon "button" at bounding box center [1386, 338] width 8 height 8
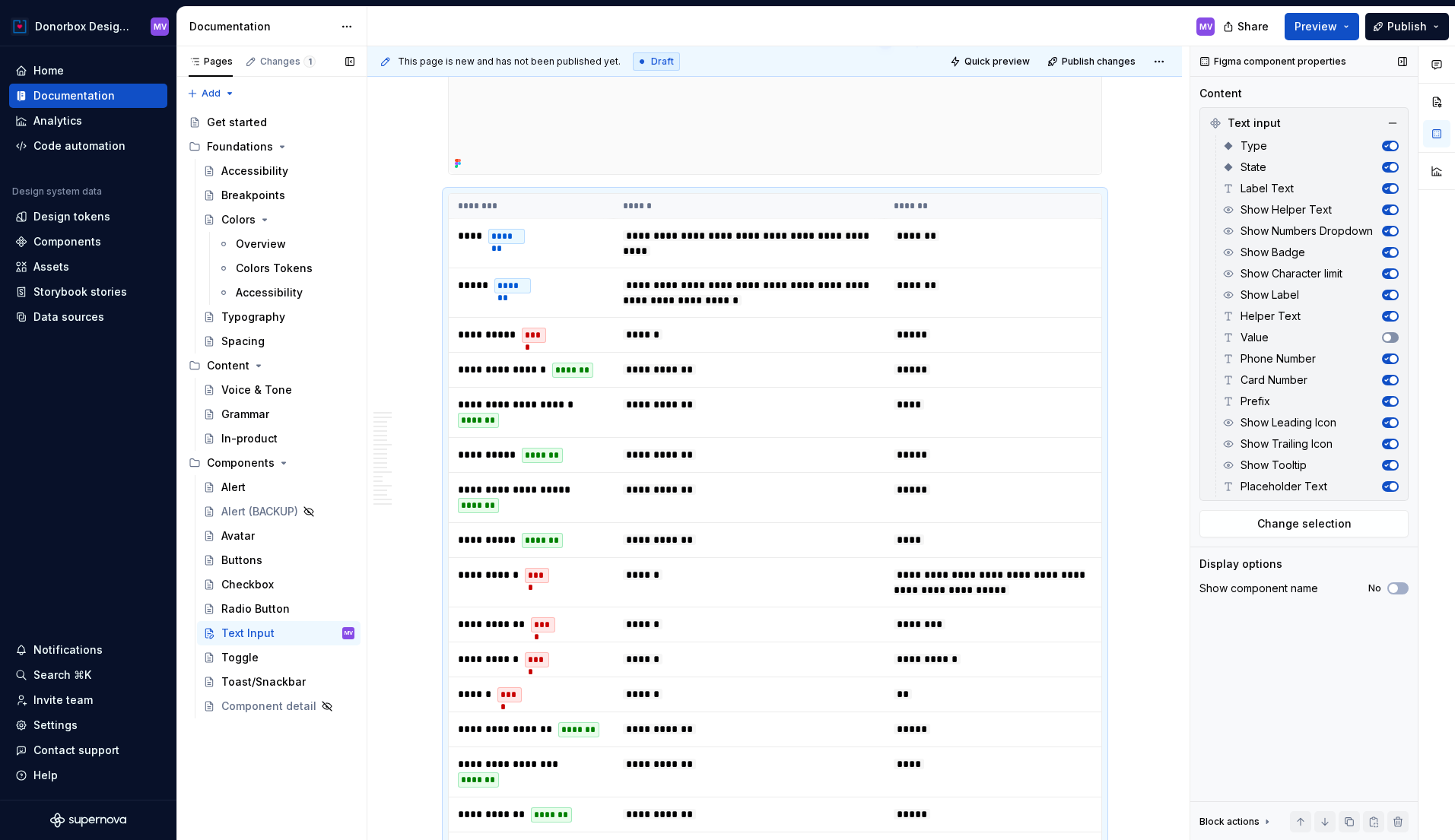
click at [1386, 336] on span "button" at bounding box center [1388, 338] width 8 height 8
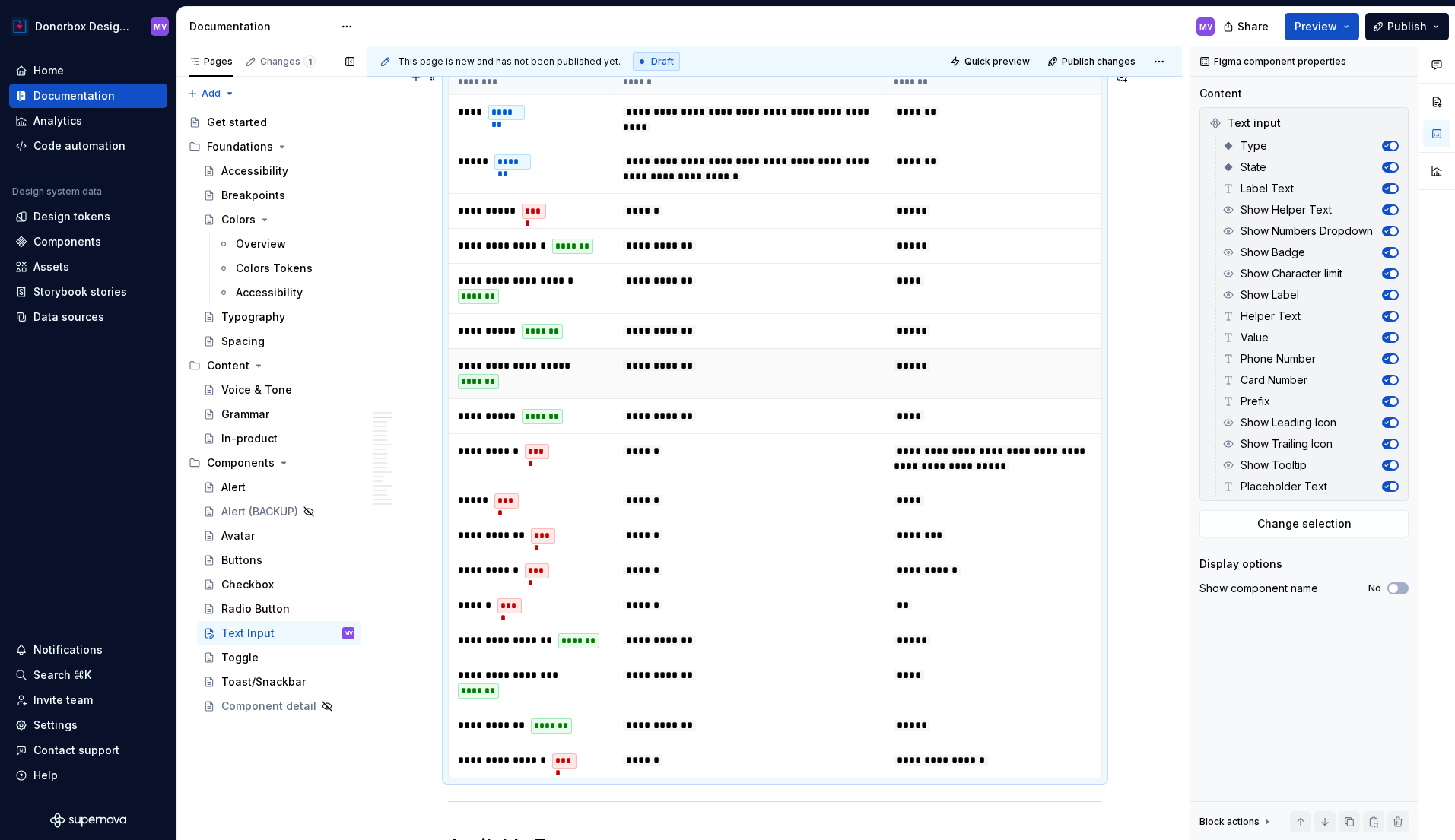
scroll to position [658, 0]
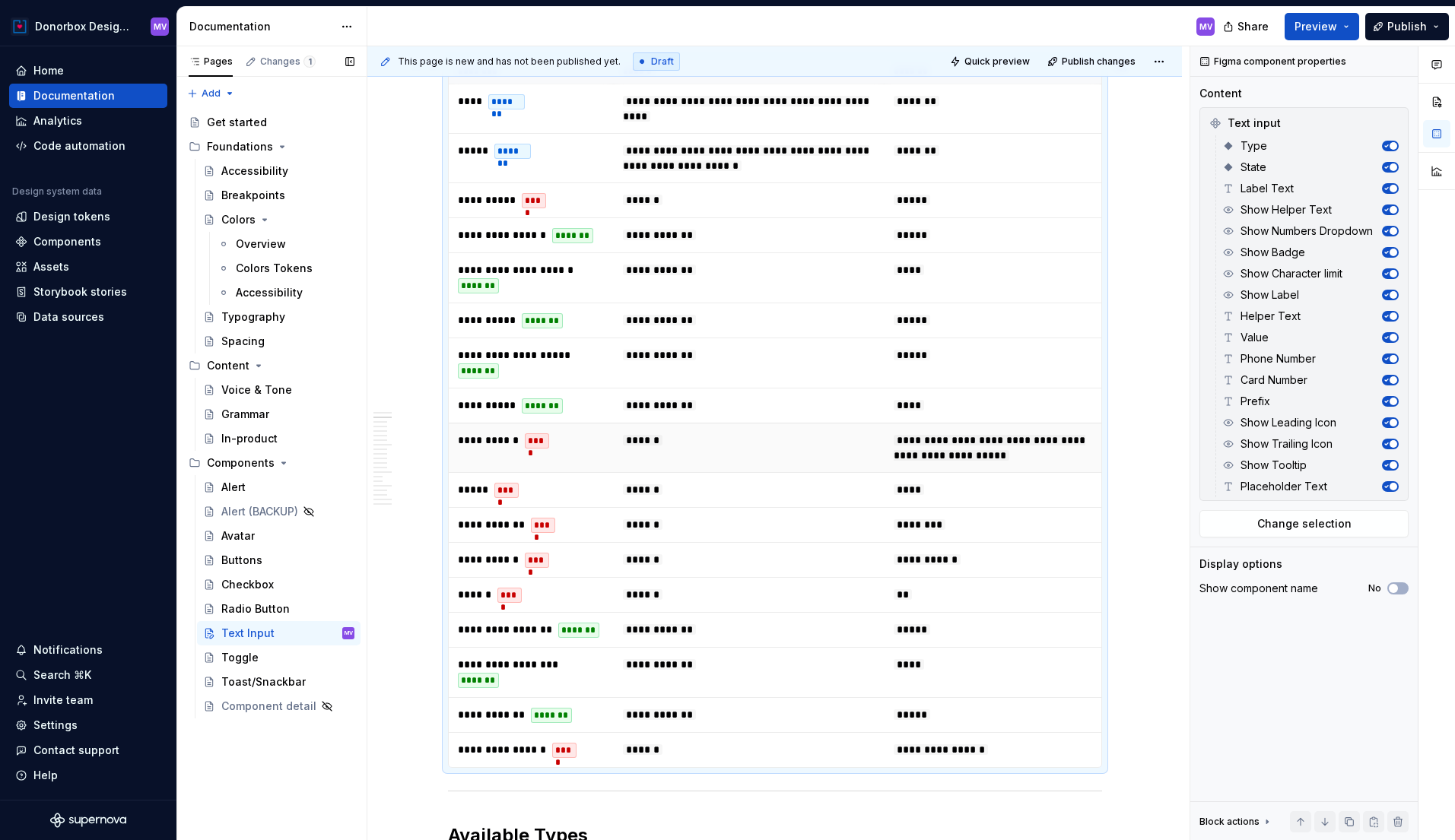
click at [860, 472] on td "******" at bounding box center [749, 447] width 271 height 49
click at [1391, 313] on span "button" at bounding box center [1394, 316] width 8 height 8
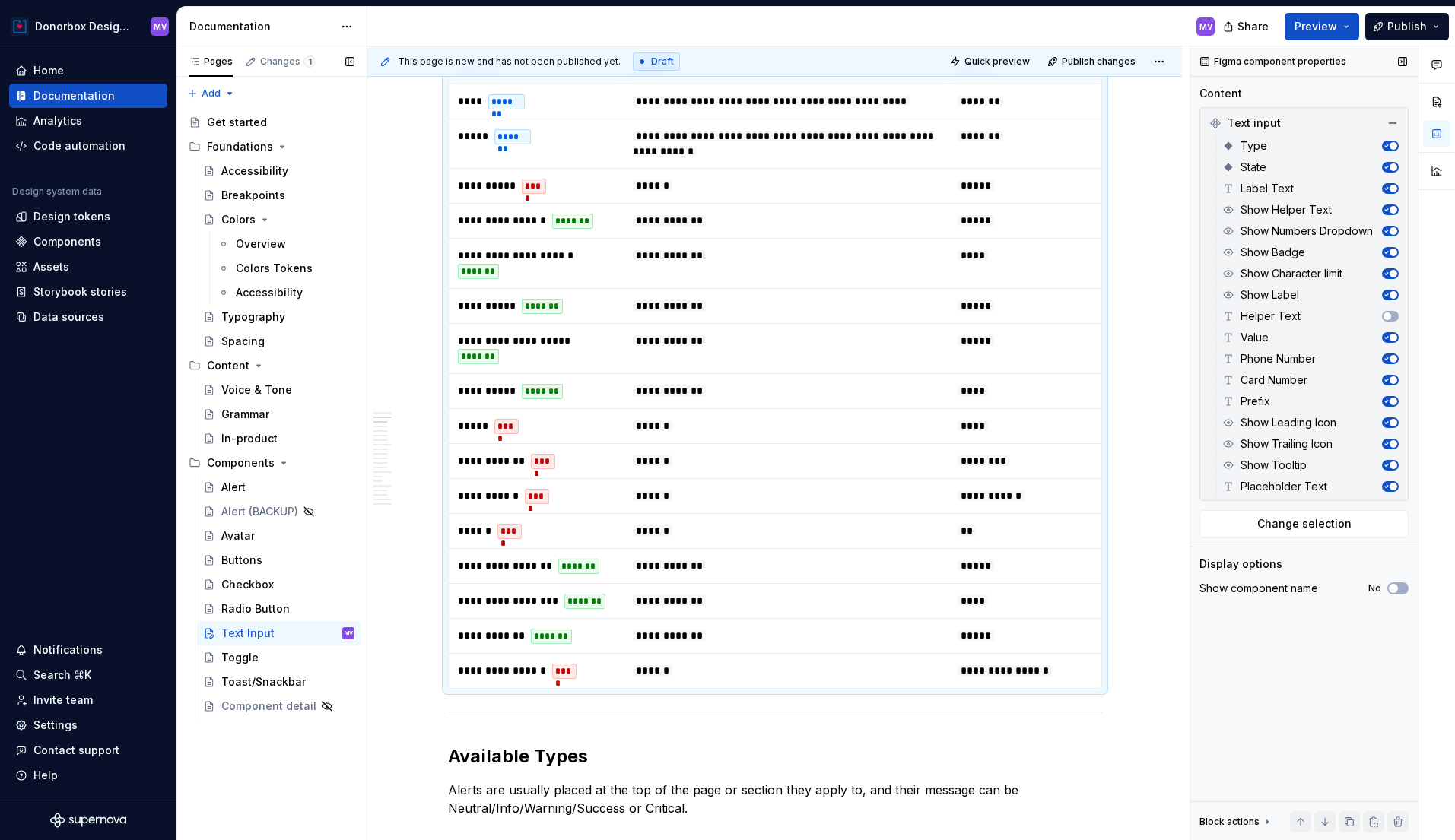
click at [1387, 337] on icon "button" at bounding box center [1387, 338] width 3 height 2
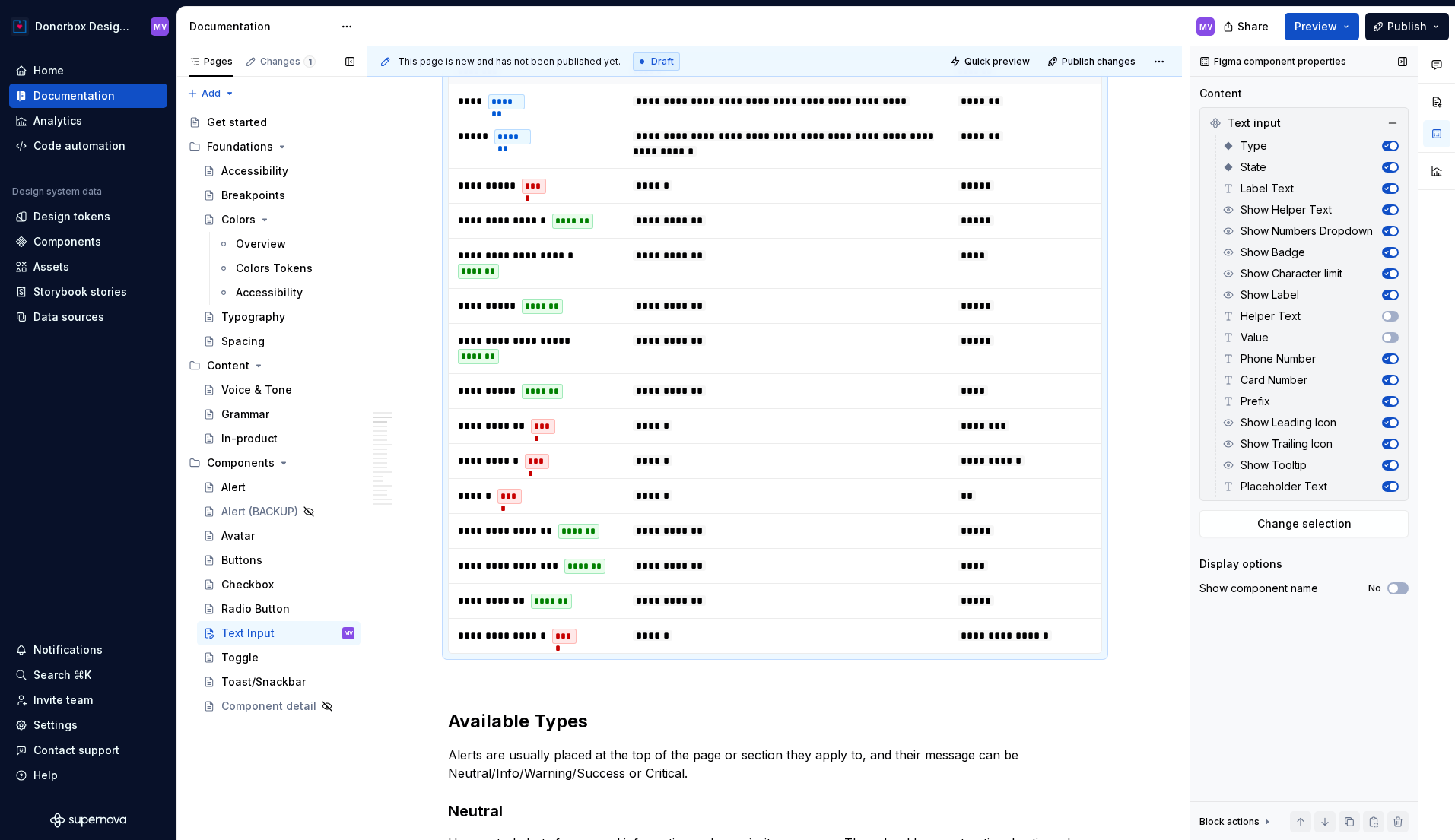
click at [1386, 356] on icon "button" at bounding box center [1386, 359] width 8 height 8
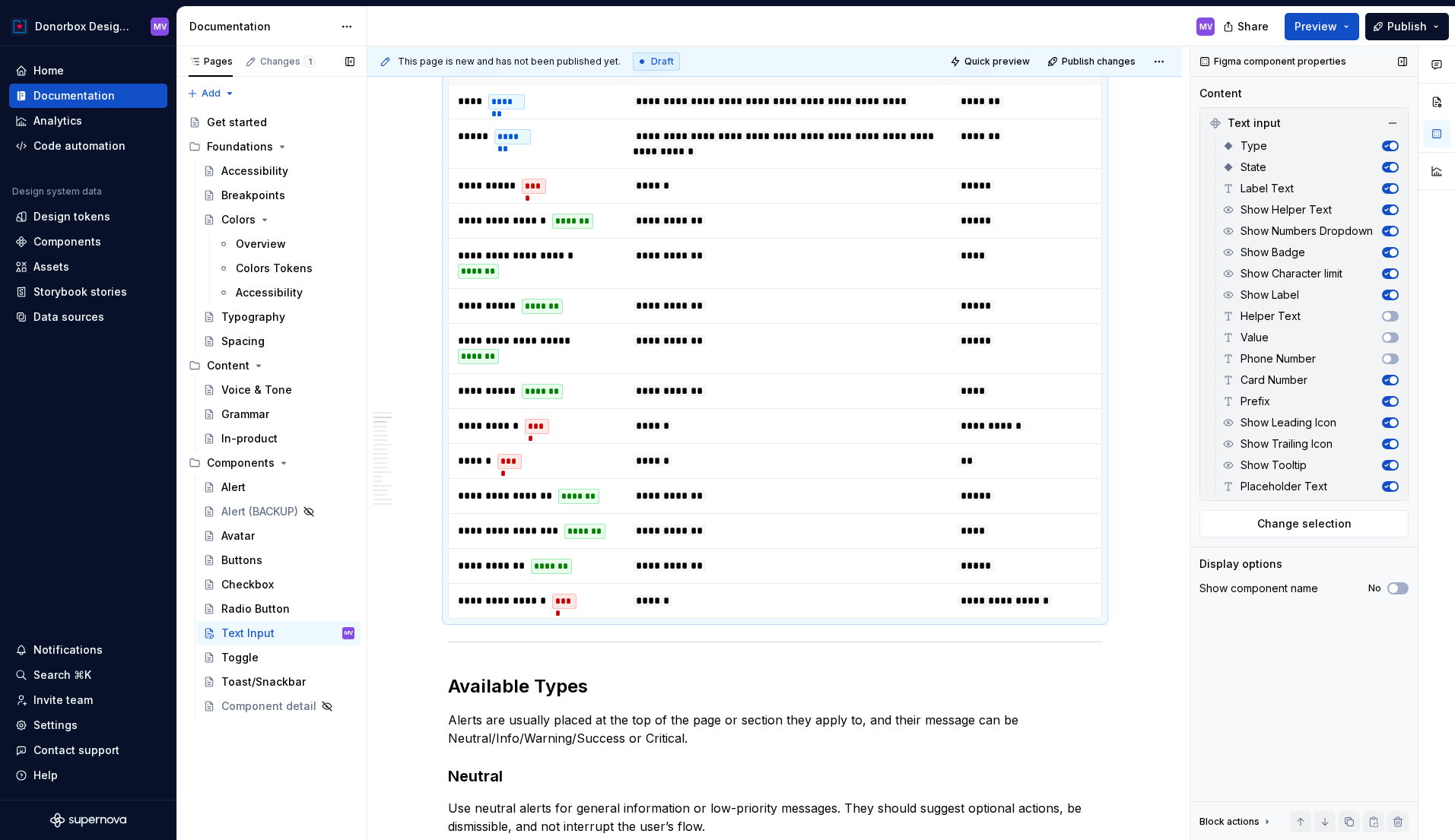
click at [1386, 376] on icon "button" at bounding box center [1386, 380] width 8 height 8
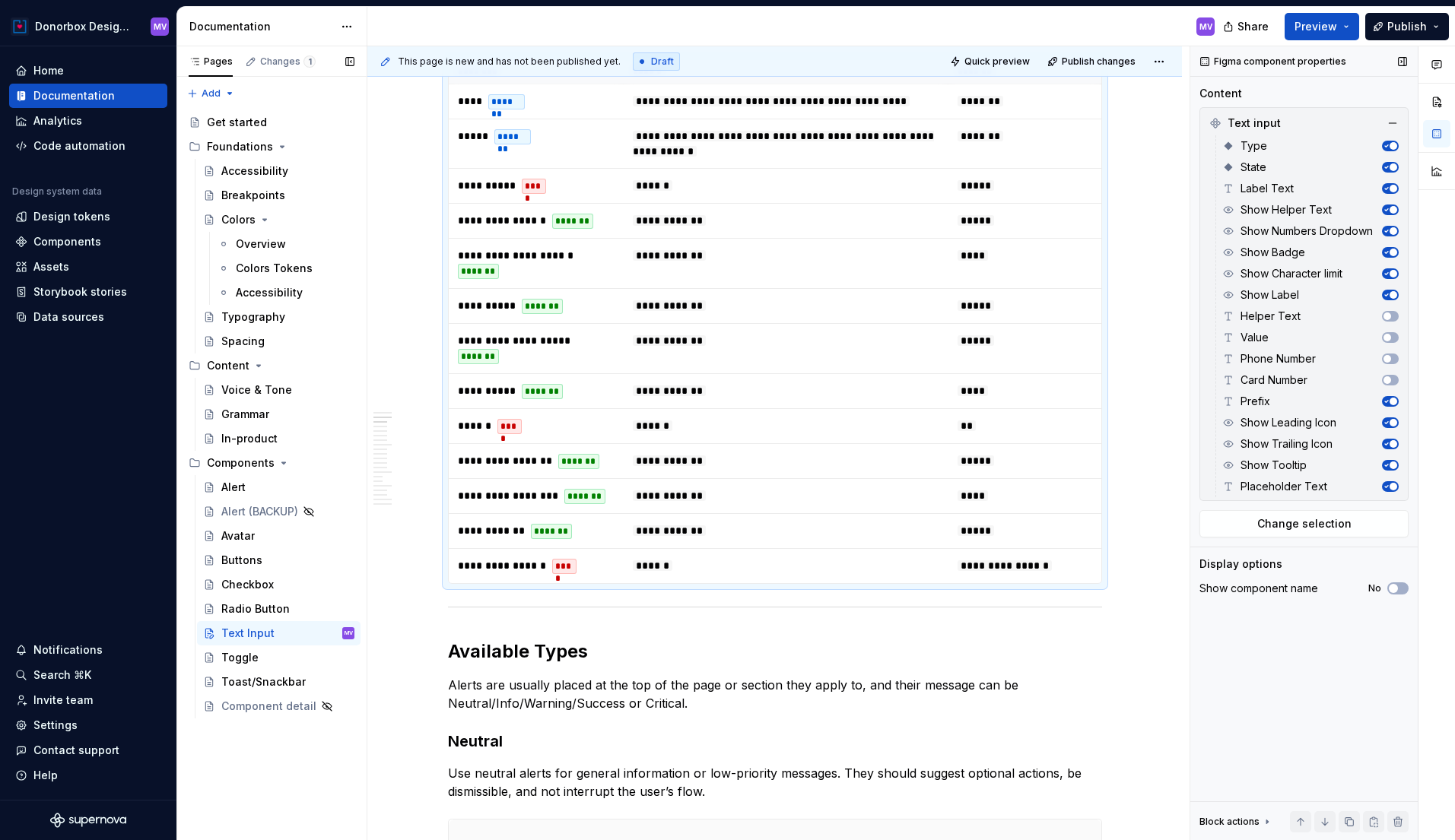
click at [1386, 400] on icon "button" at bounding box center [1386, 402] width 8 height 8
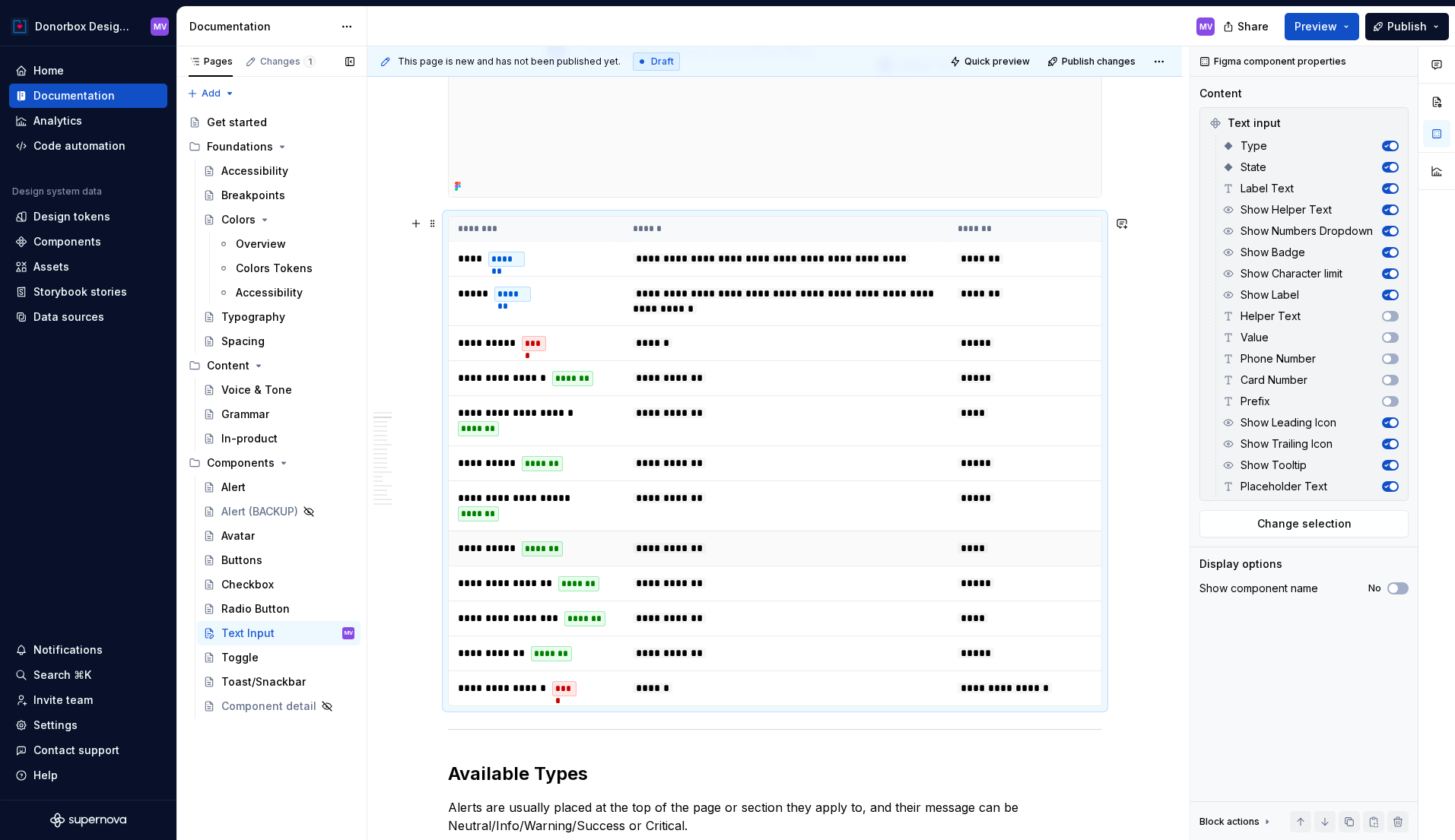
scroll to position [505, 0]
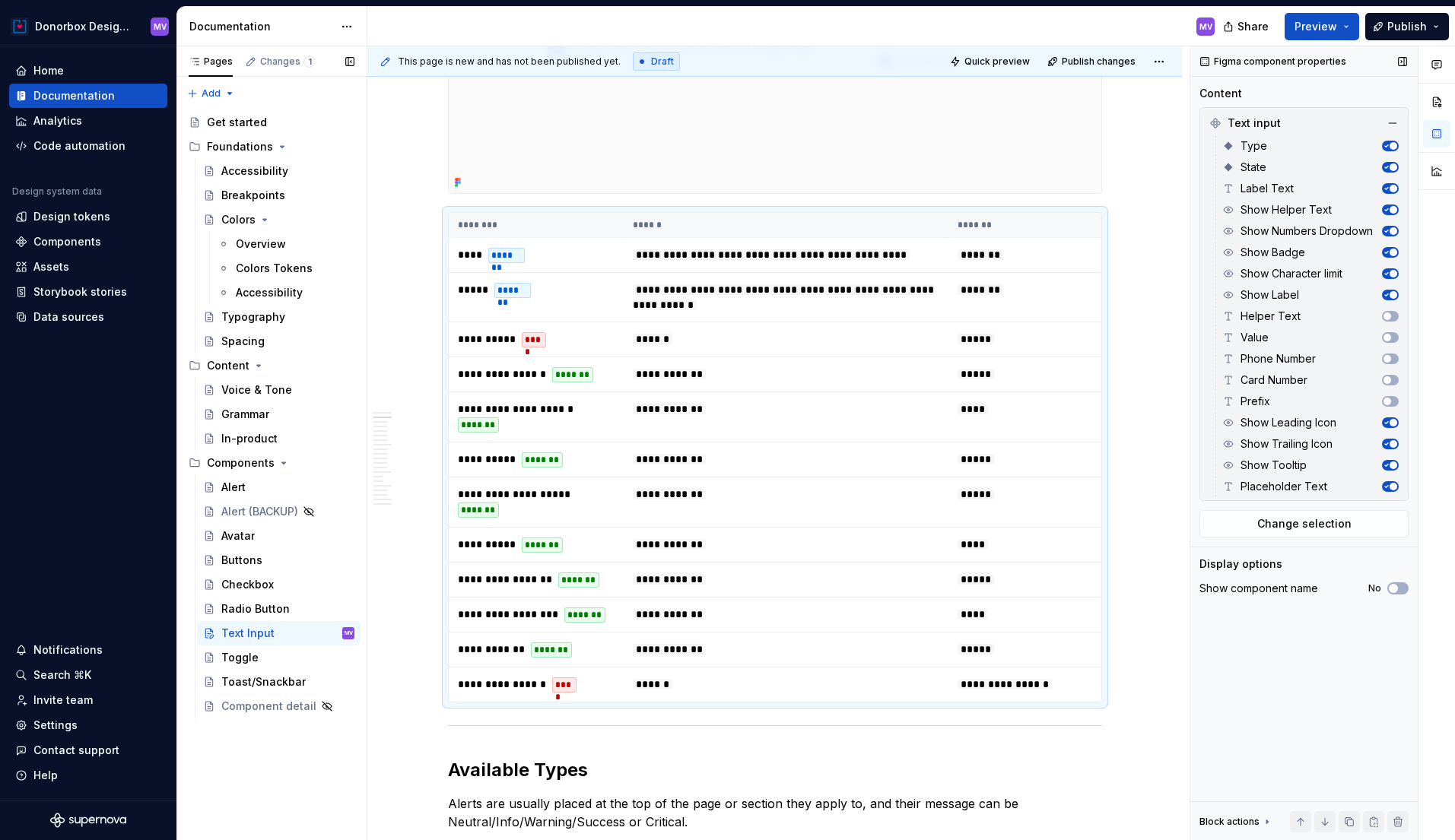
click at [1387, 183] on button "button" at bounding box center [1391, 189] width 17 height 11
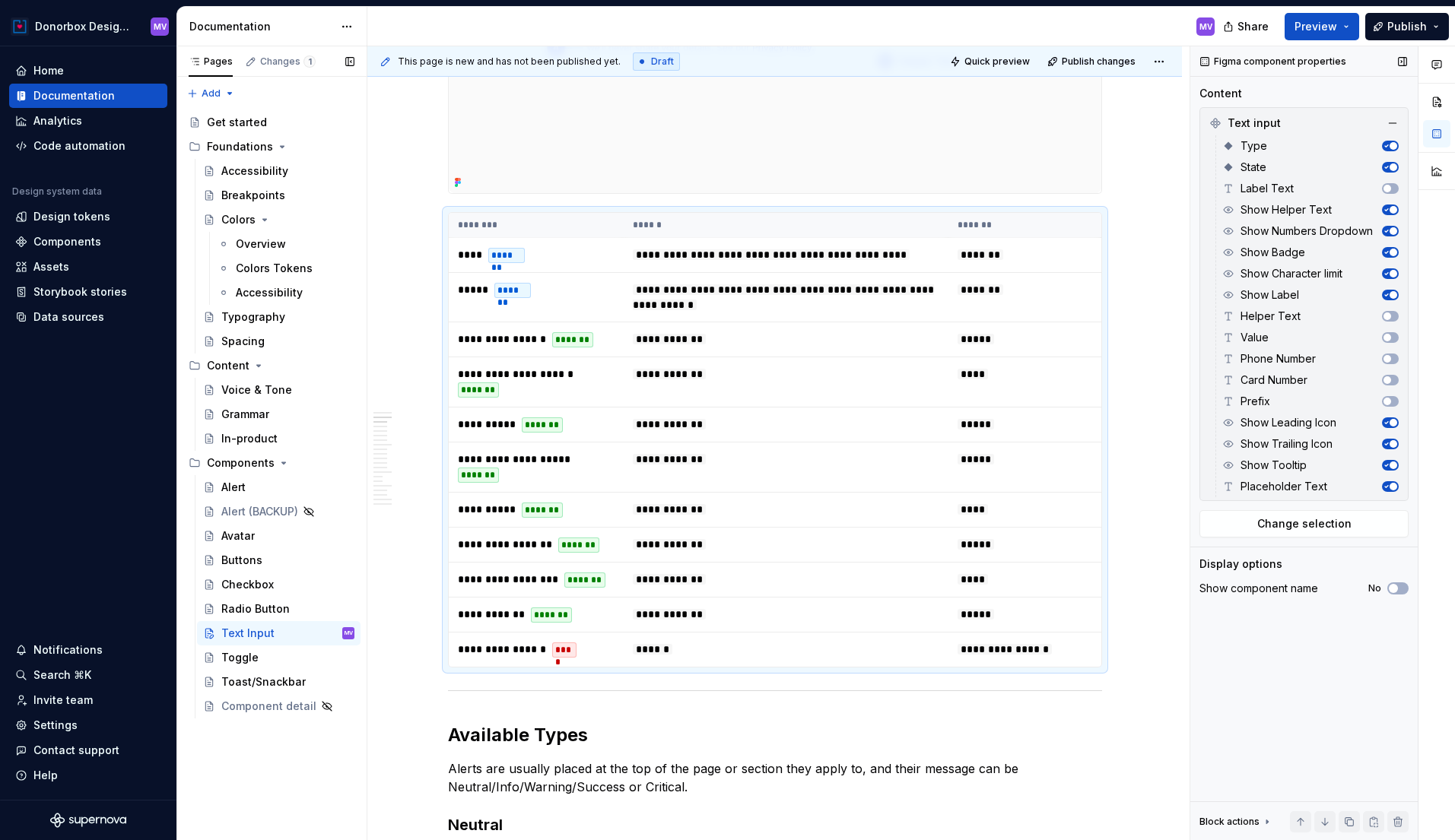
click at [1386, 145] on icon "button" at bounding box center [1386, 146] width 8 height 8
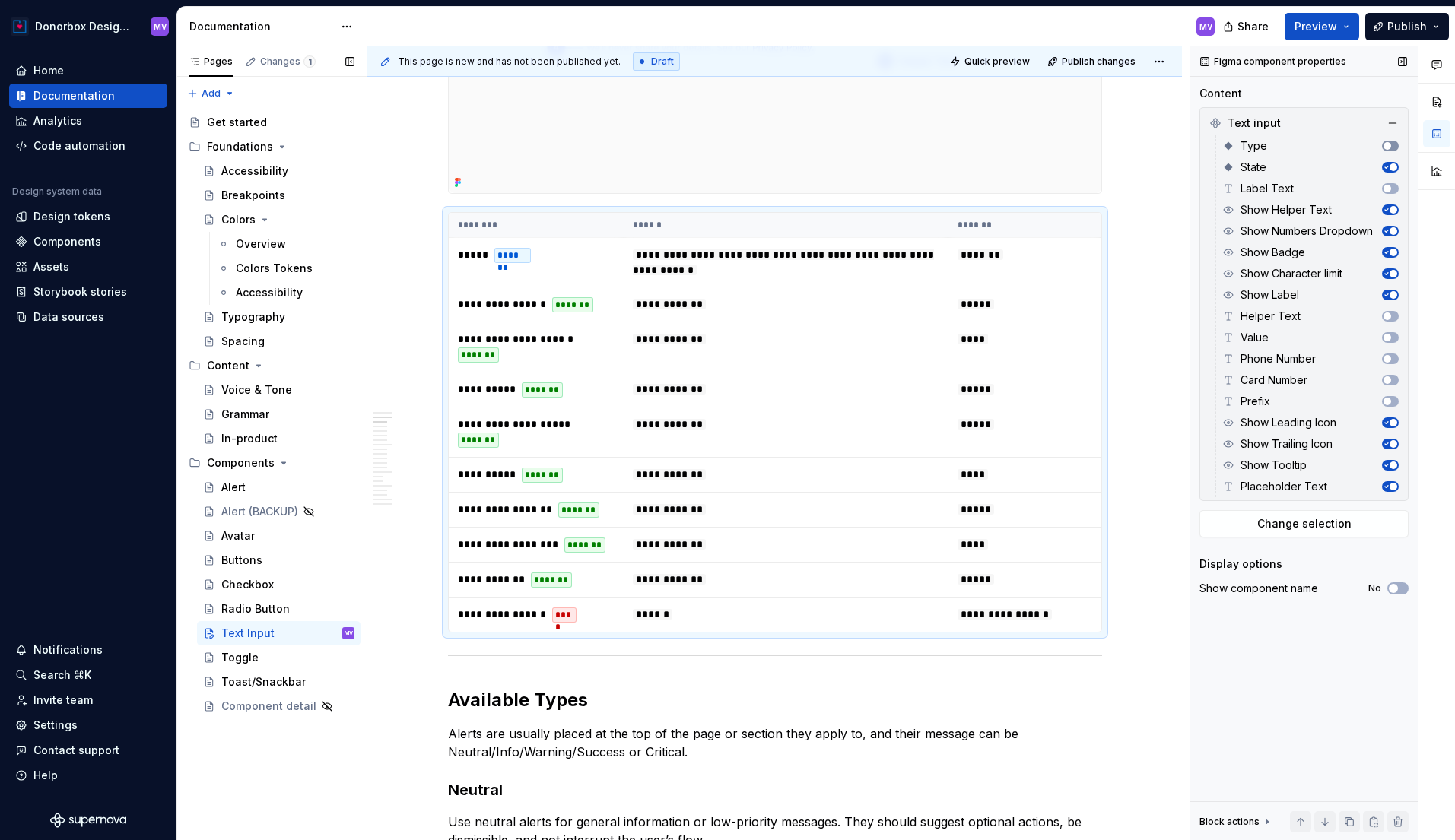
click at [1386, 145] on span "button" at bounding box center [1388, 146] width 8 height 8
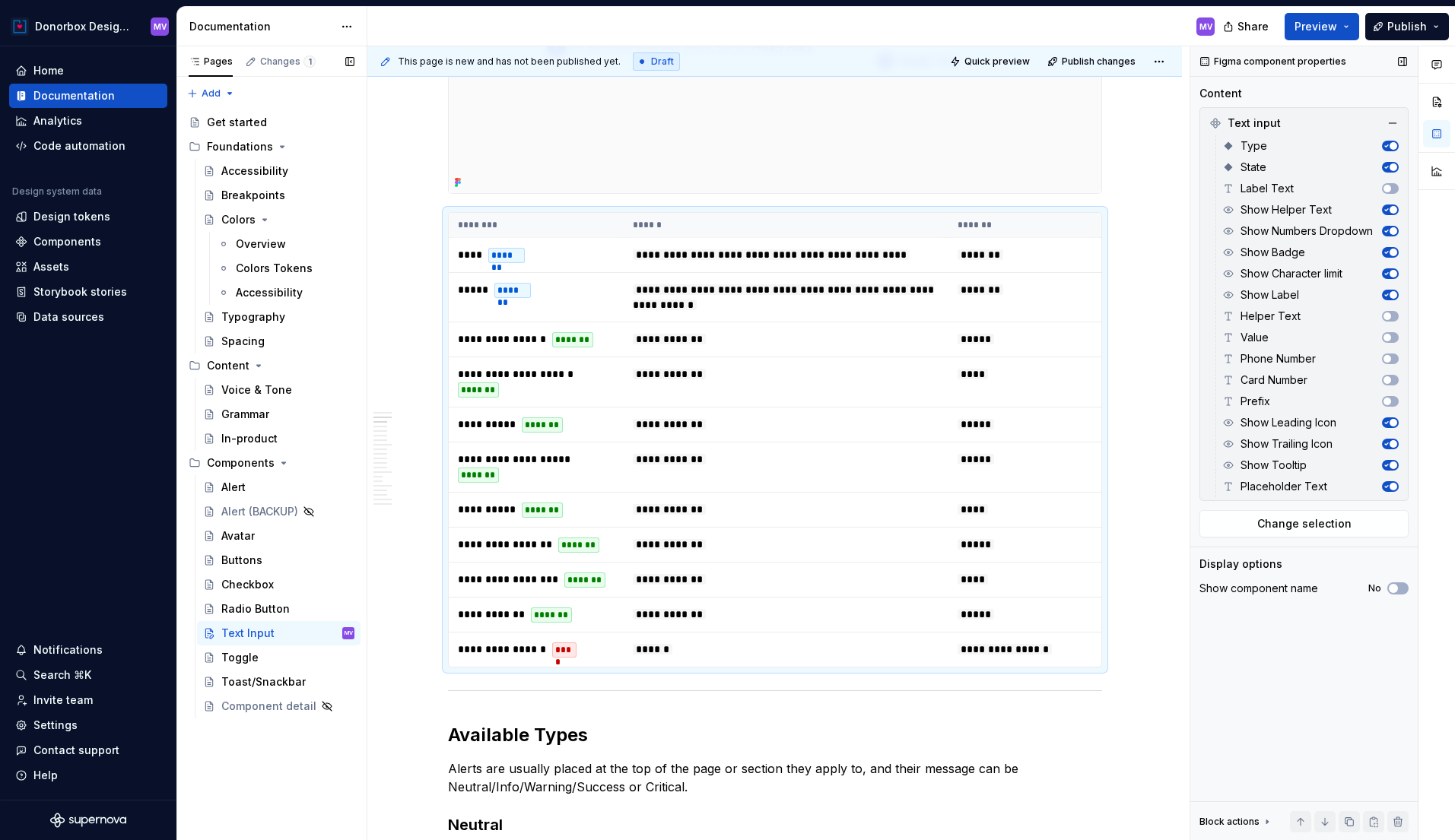
click at [1382, 486] on icon "button" at bounding box center [1386, 487] width 8 height 8
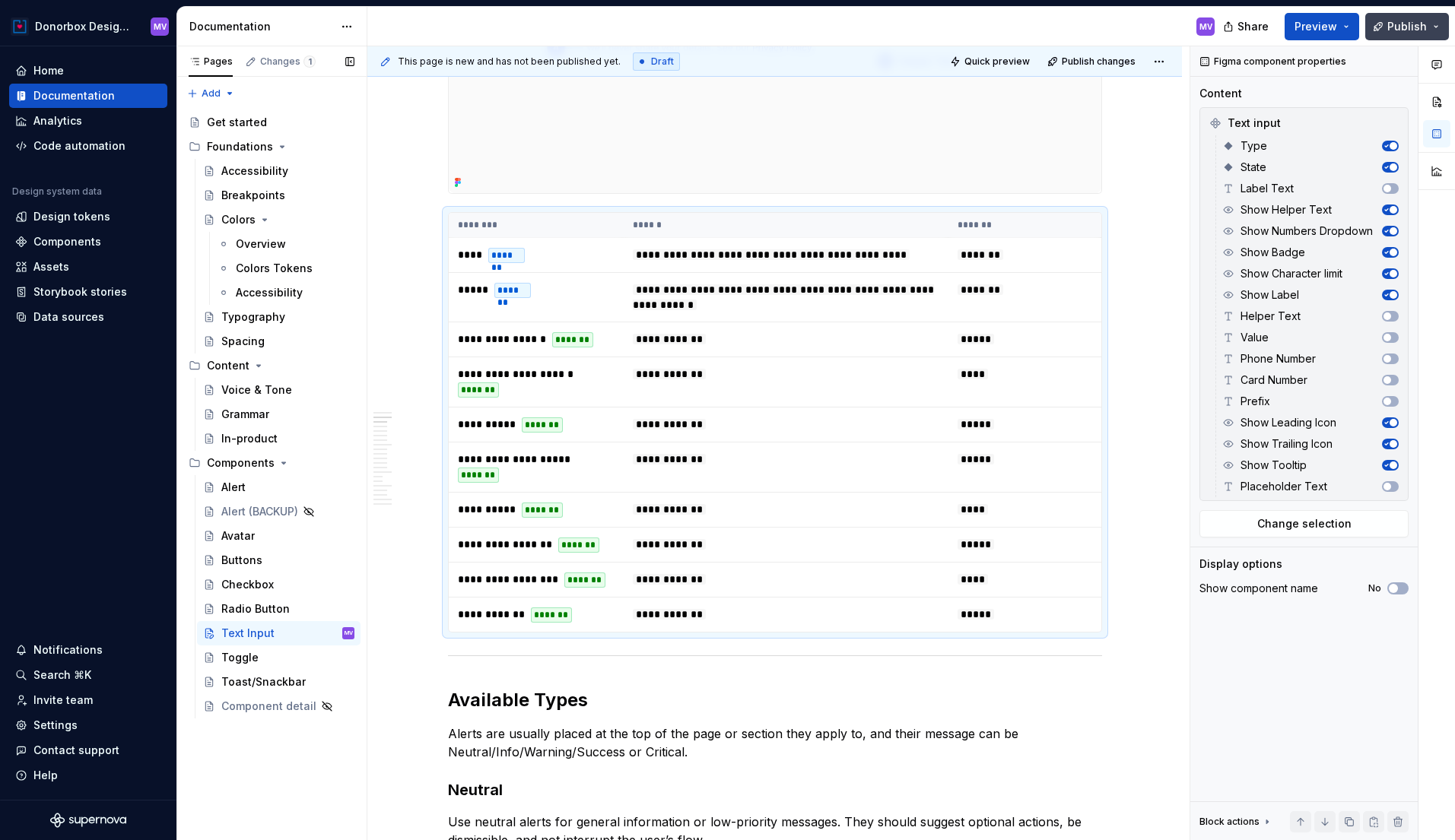
click at [1415, 29] on span "Publish" at bounding box center [1407, 27] width 39 height 15
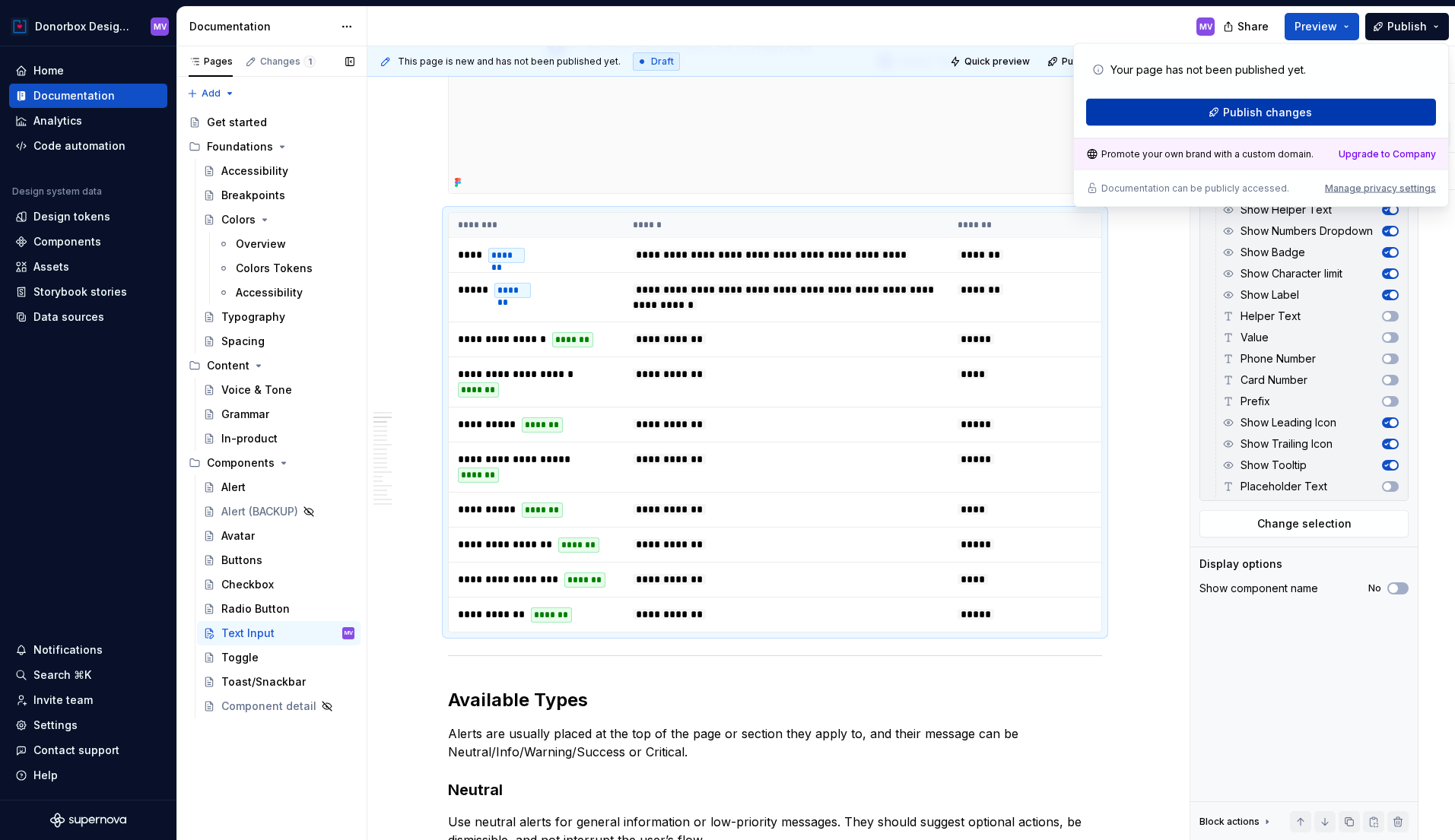
click at [1308, 111] on span "Publish changes" at bounding box center [1267, 113] width 89 height 15
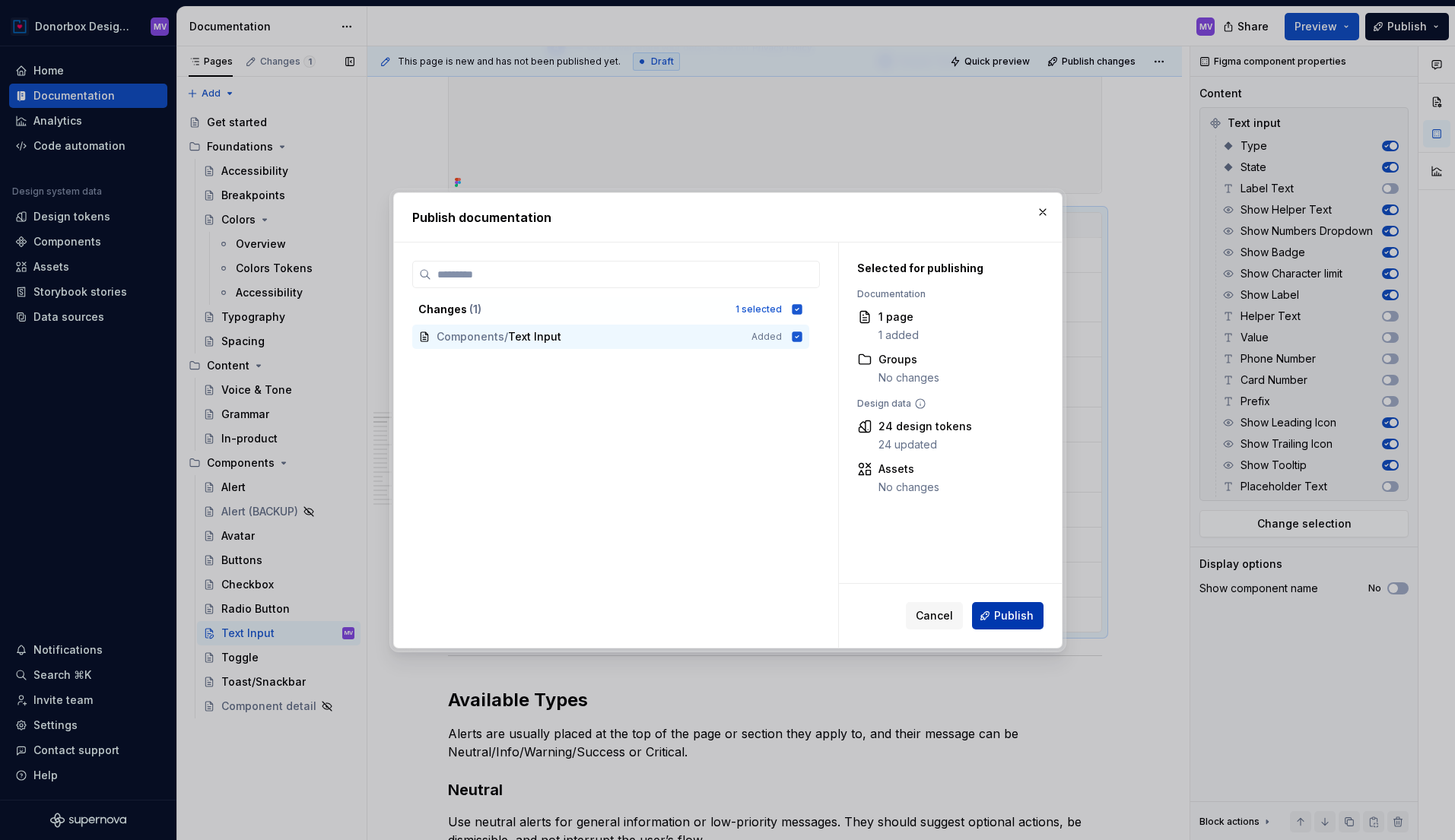
click at [995, 612] on button "Publish" at bounding box center [1008, 615] width 71 height 27
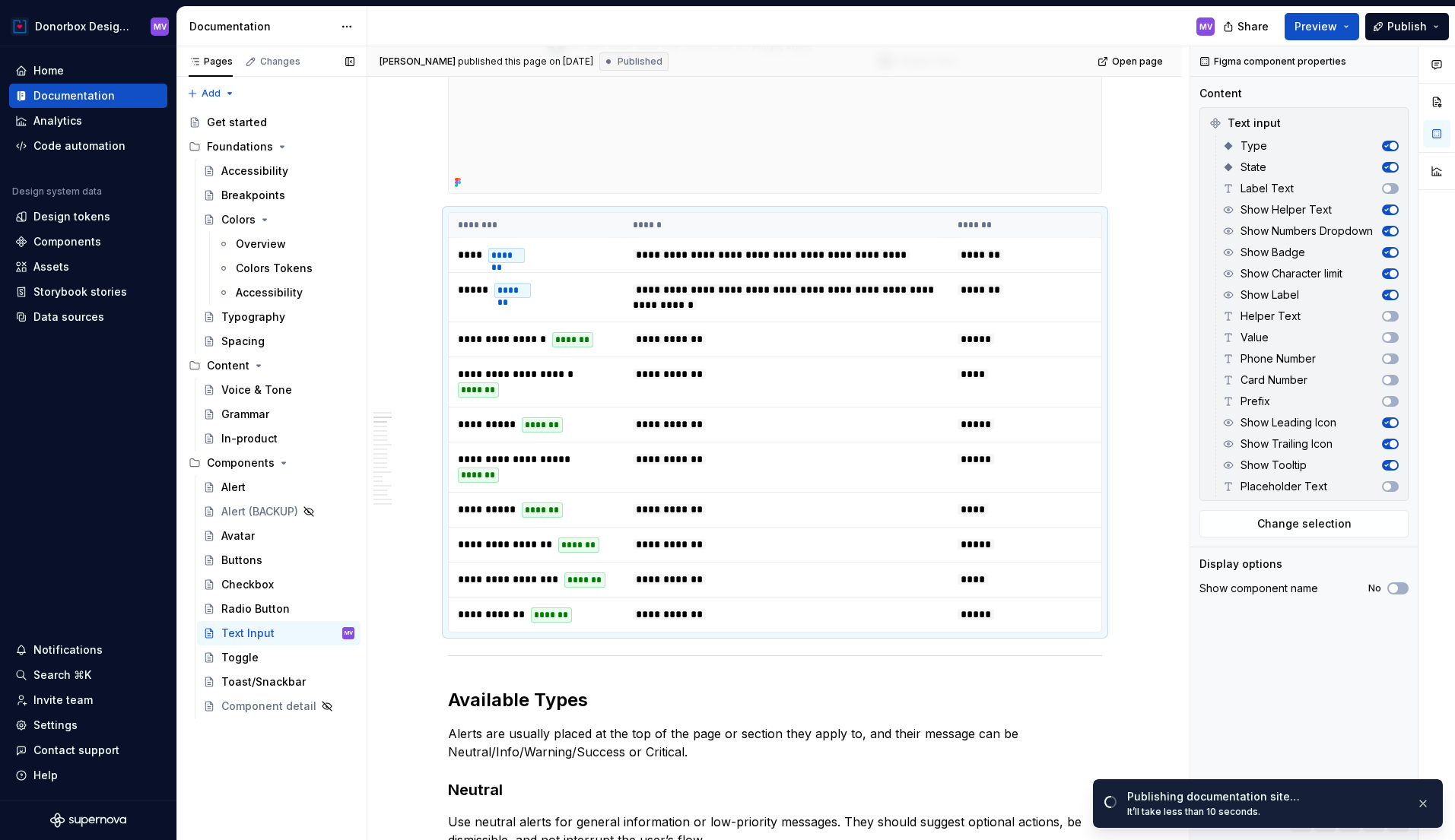
click at [994, 612] on span "*****" at bounding box center [976, 614] width 36 height 11
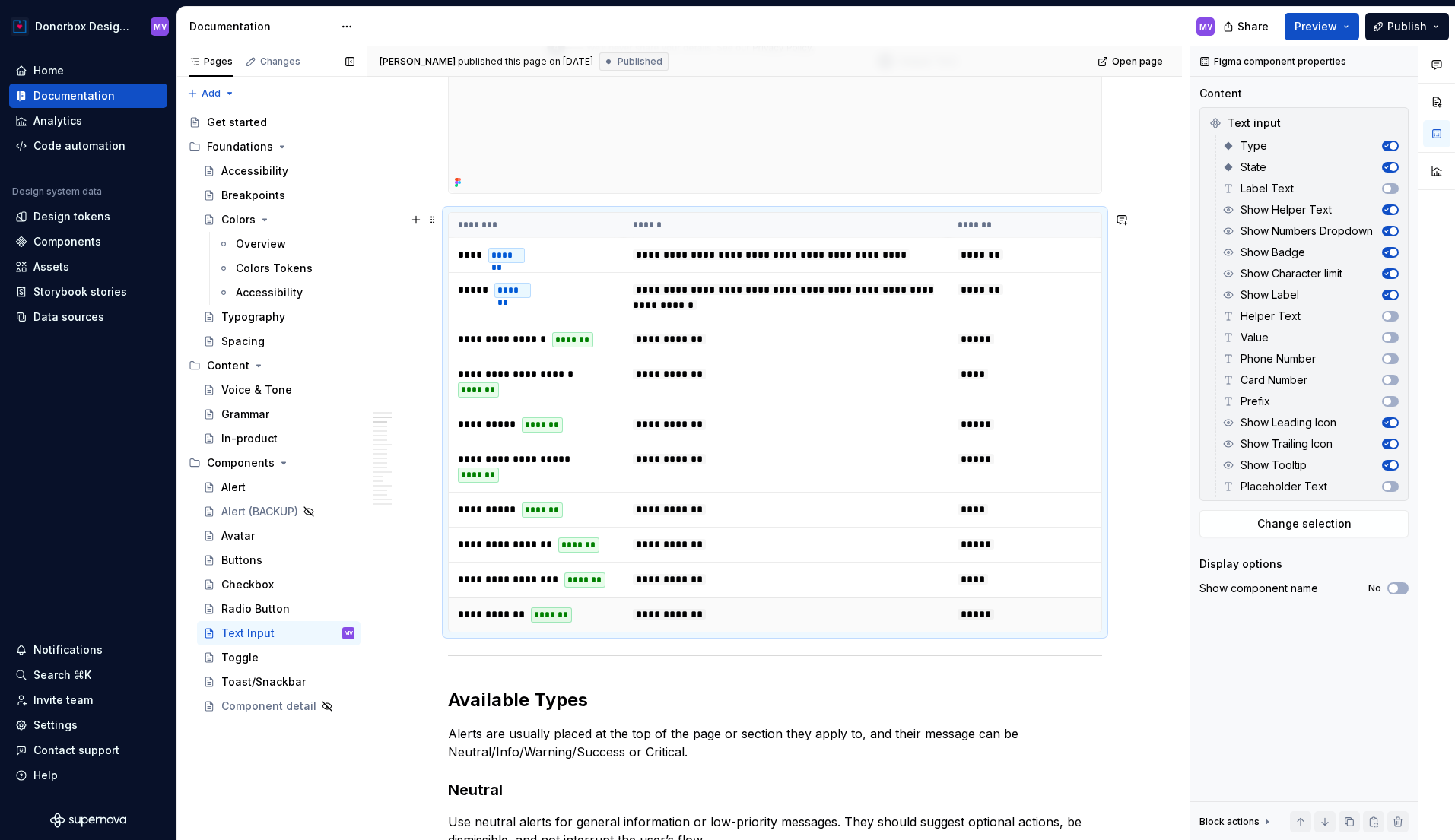
click at [994, 612] on span "*****" at bounding box center [976, 614] width 36 height 11
type textarea "*"
